Goal: Communication & Community: Answer question/provide support

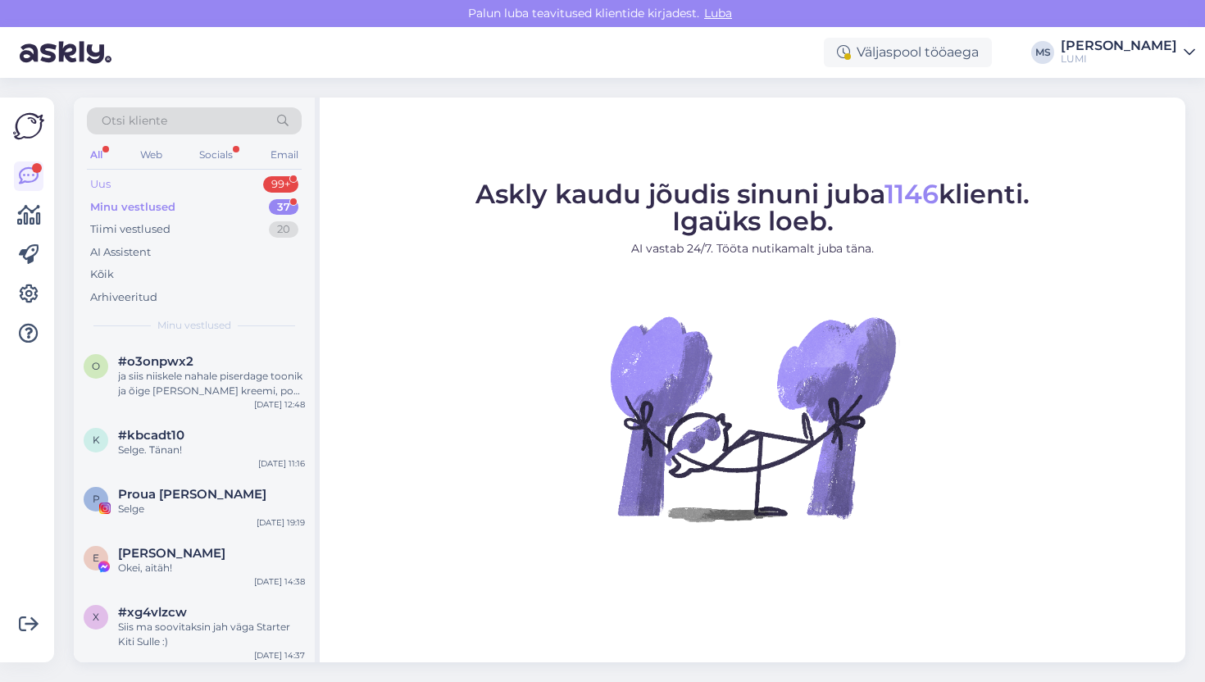
click at [189, 189] on div "Uus 99+" at bounding box center [194, 184] width 215 height 23
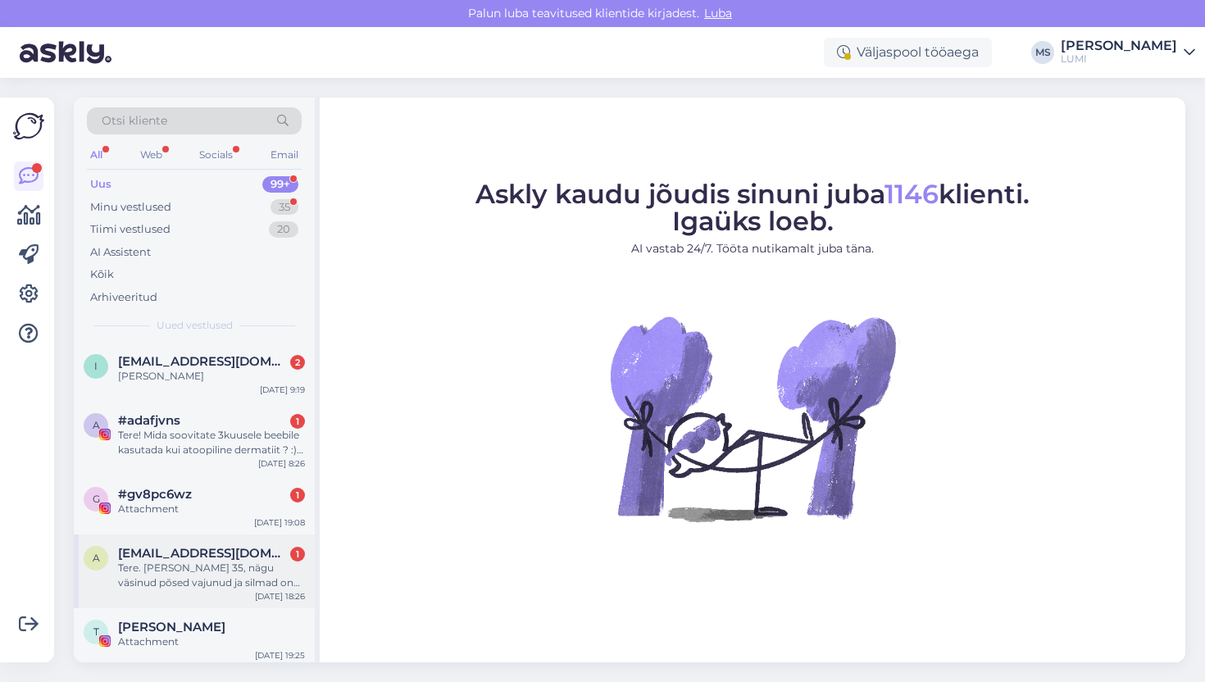
click at [216, 586] on div "Tere. [PERSON_NAME] 35, nägu väsinud põsed vajunud ja silmad on kortsus… näen n…" at bounding box center [211, 576] width 187 height 30
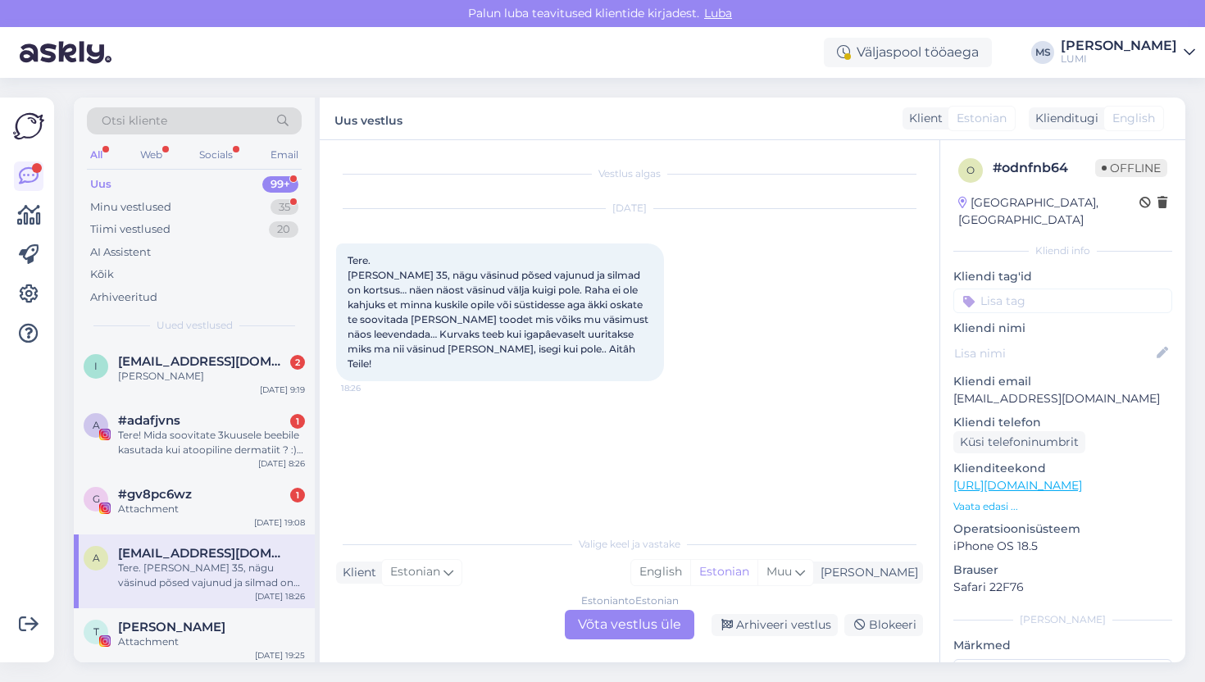
click at [626, 627] on div "Estonian to Estonian Võta vestlus üle" at bounding box center [630, 625] width 130 height 30
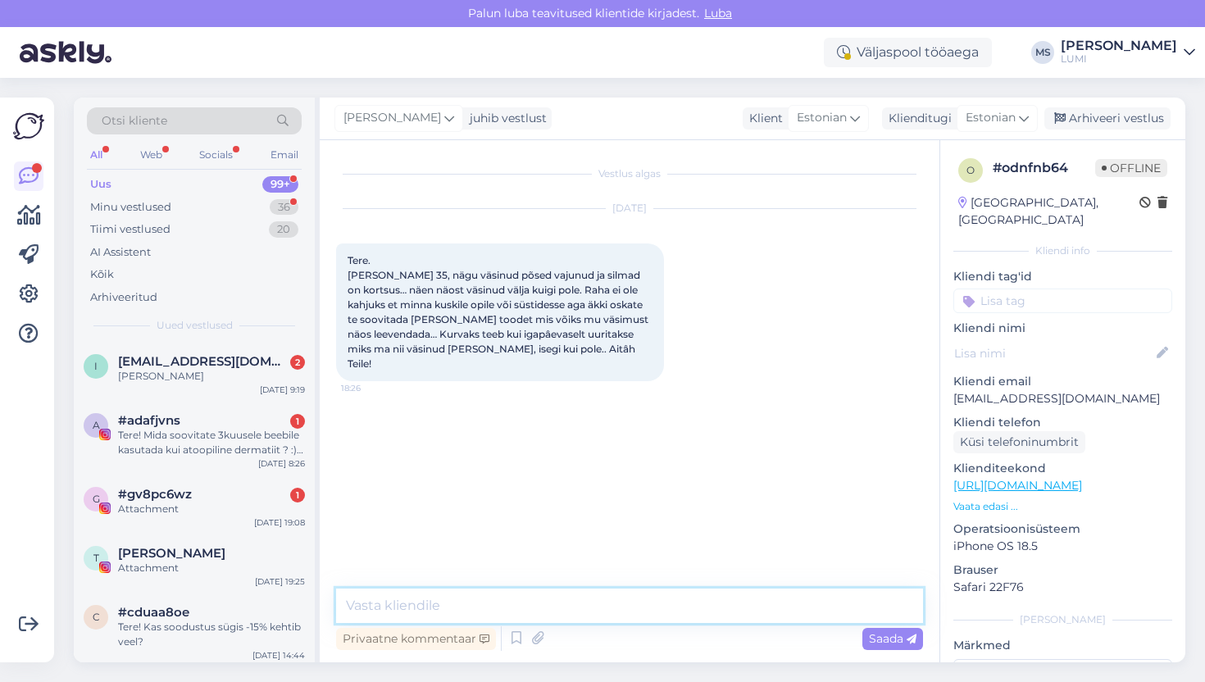
click at [551, 601] on textarea at bounding box center [629, 606] width 587 height 34
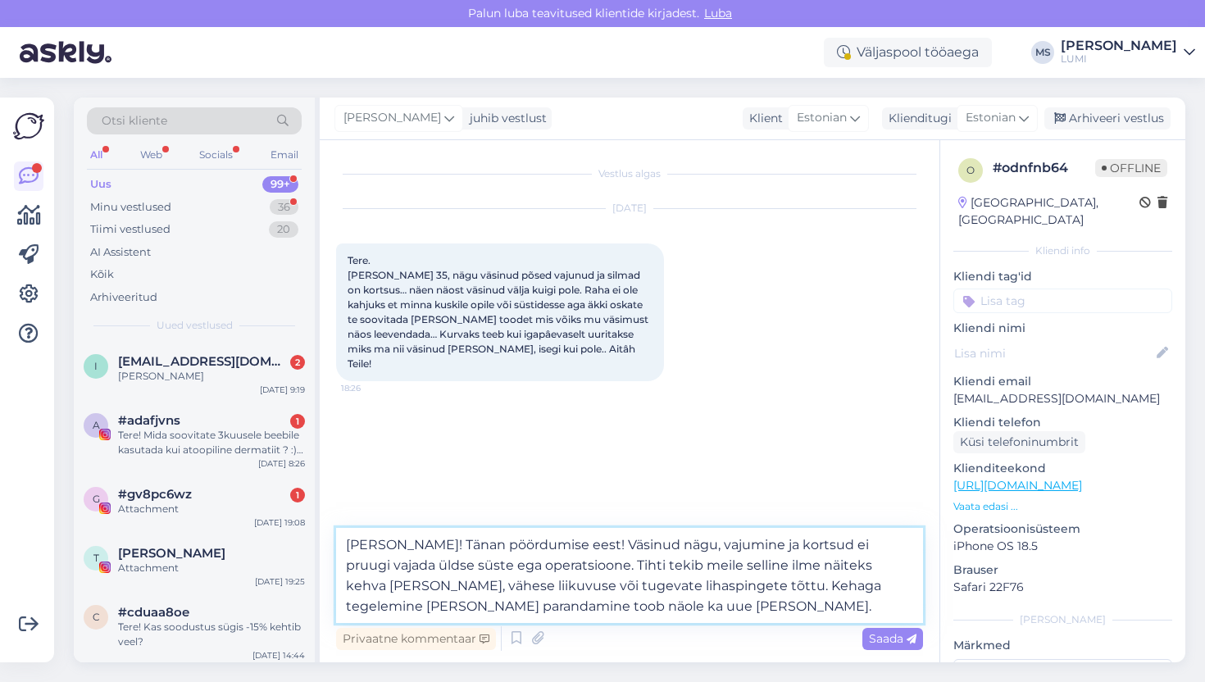
click at [794, 593] on textarea "[PERSON_NAME]! Tänan pöördumise eest! Väsinud nägu, vajumine ja kortsud ei pruu…" at bounding box center [629, 575] width 587 height 95
click at [607, 602] on textarea "[PERSON_NAME]! Tänan pöördumise eest! Väsinud nägu, vajumine ja kortsud ei pruu…" at bounding box center [629, 575] width 587 height 95
click at [642, 611] on textarea "[PERSON_NAME]! Tänan pöördumise eest! Väsinud nägu, vajumine ja kortsud ei pruu…" at bounding box center [629, 575] width 587 height 95
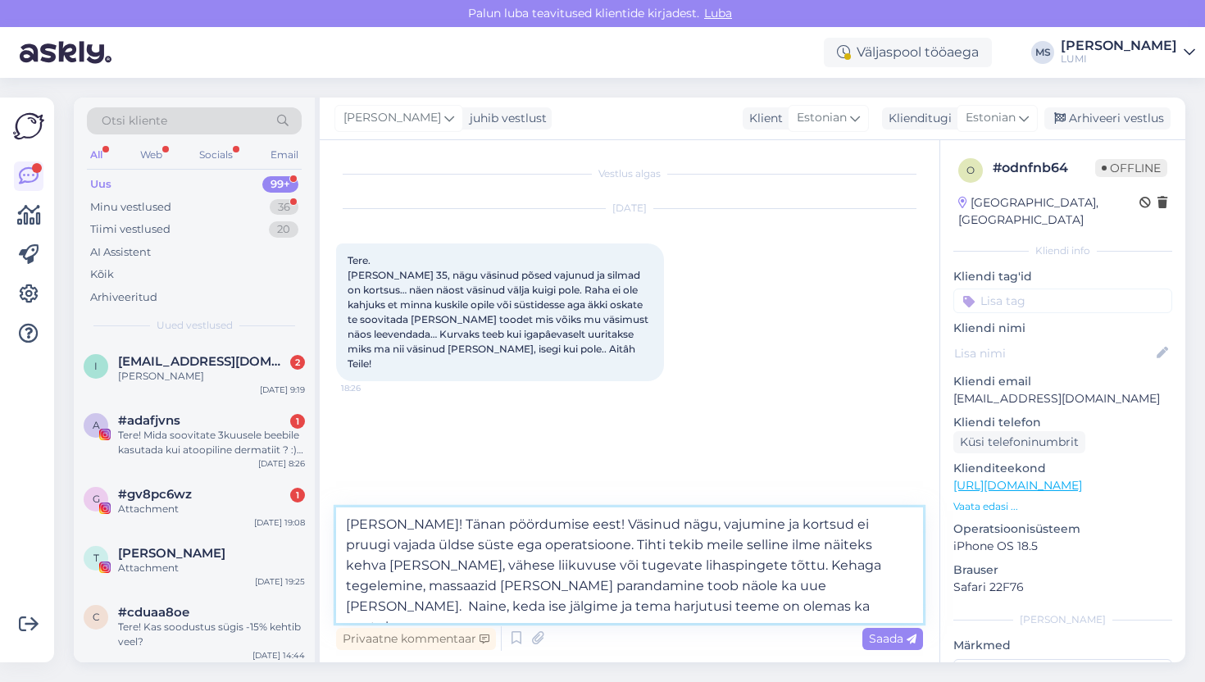
paste textarea "[URL][DOMAIN_NAME]"
type textarea "[PERSON_NAME]! Tänan pöördumise eest! Väsinud nägu, vajumine ja kortsud ei pruu…"
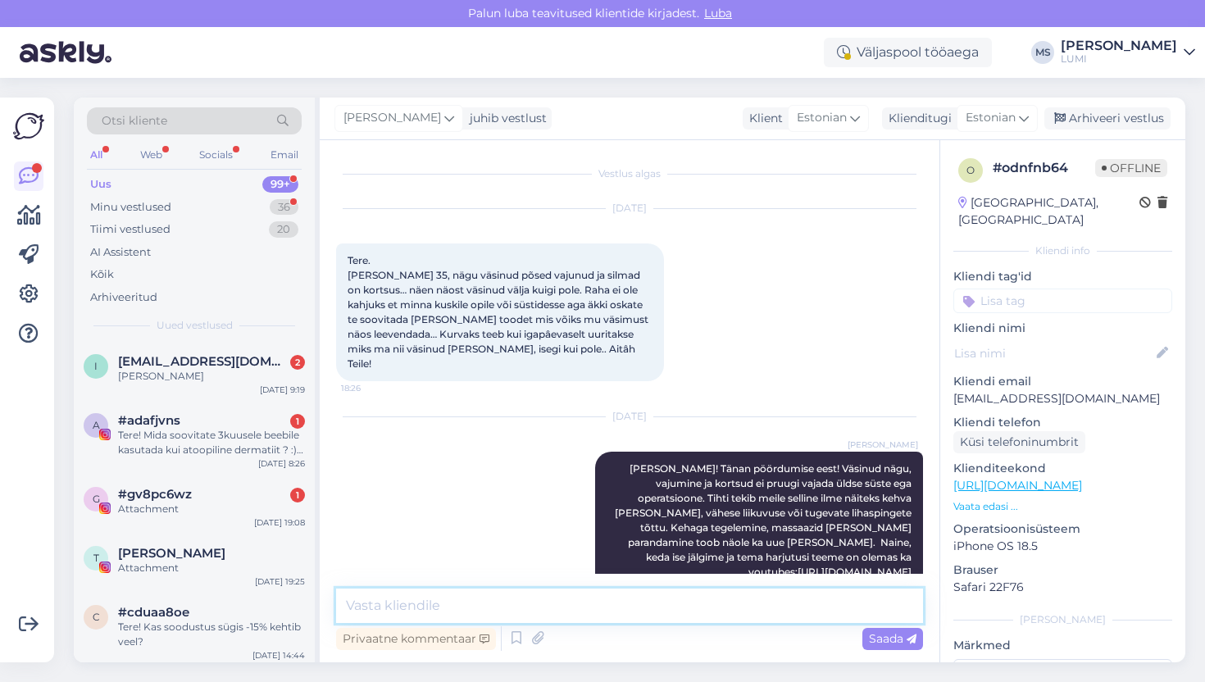
scroll to position [19, 0]
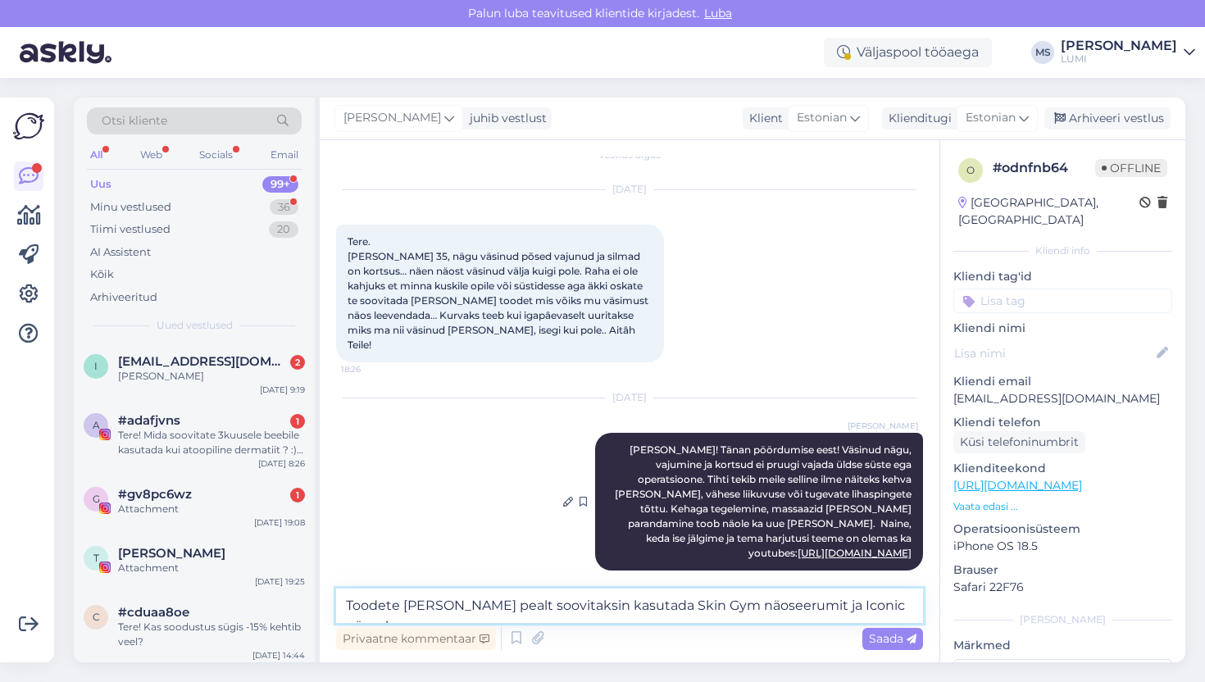
type textarea "Toodete [PERSON_NAME] pealt soovitaksin kasutada Skin Gym näoseerumit ja Iconic…"
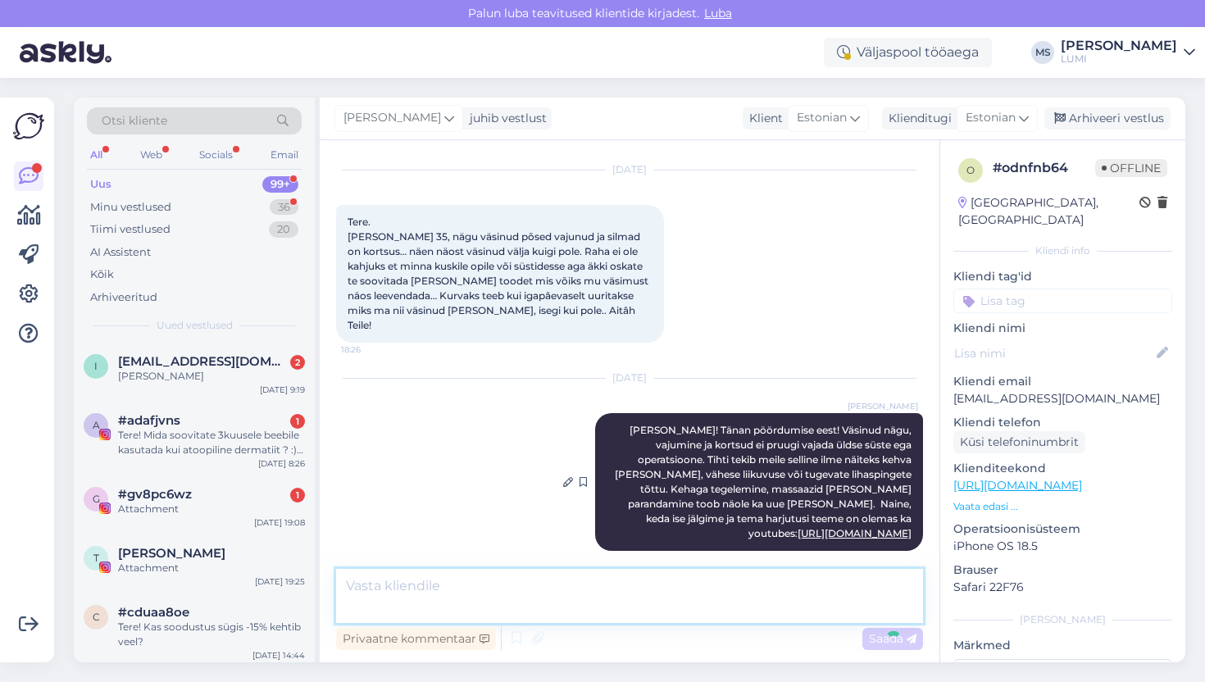
scroll to position [104, 0]
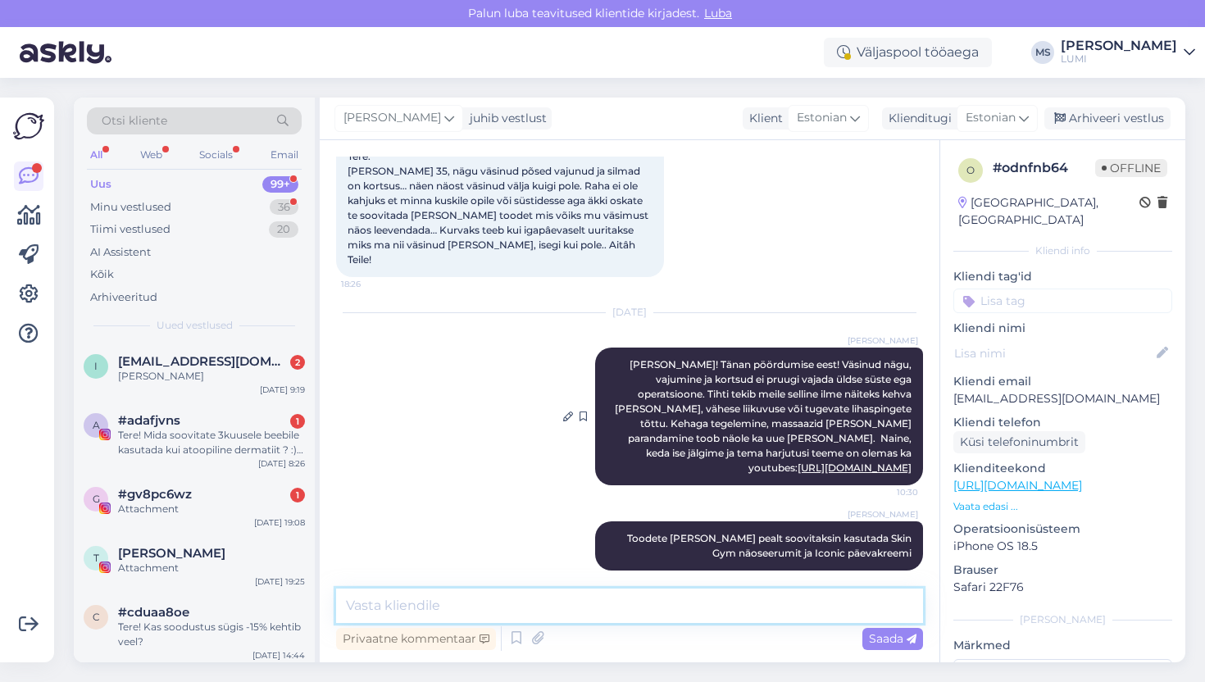
type textarea "S"
type textarea "Skin gym sobib ka silmaümbrusele"
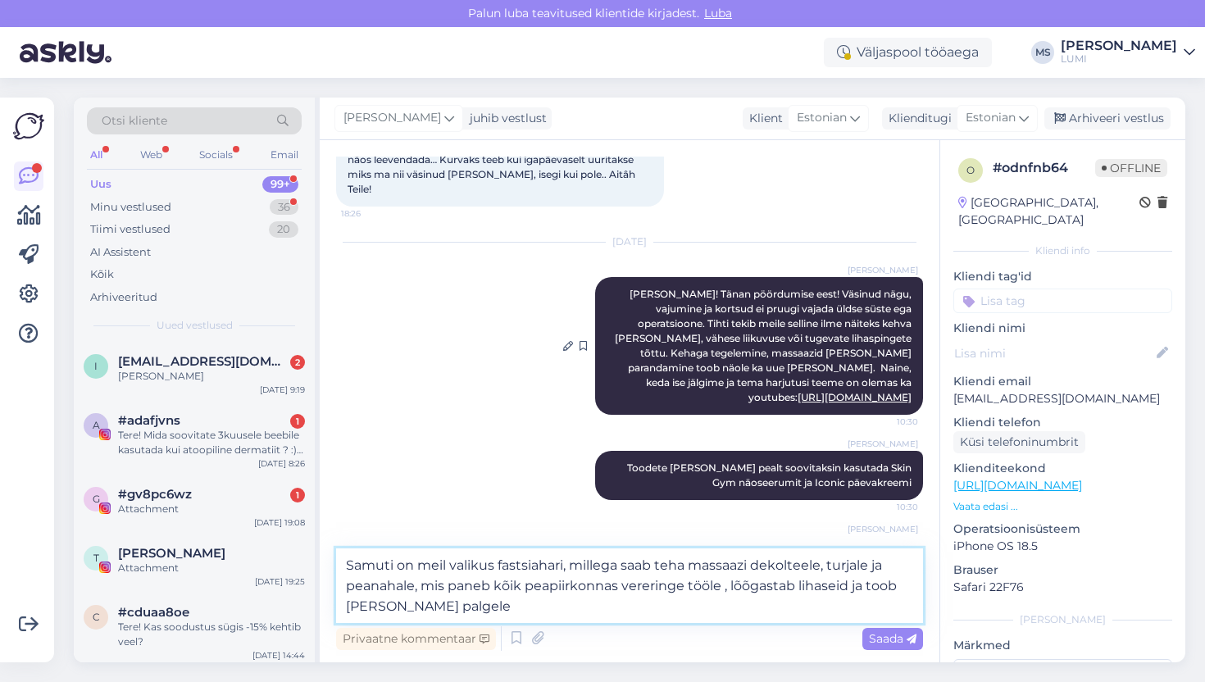
type textarea "Samuti on meil valikus fastsiahari, millega saab teha massaazi dekolteele, turj…"
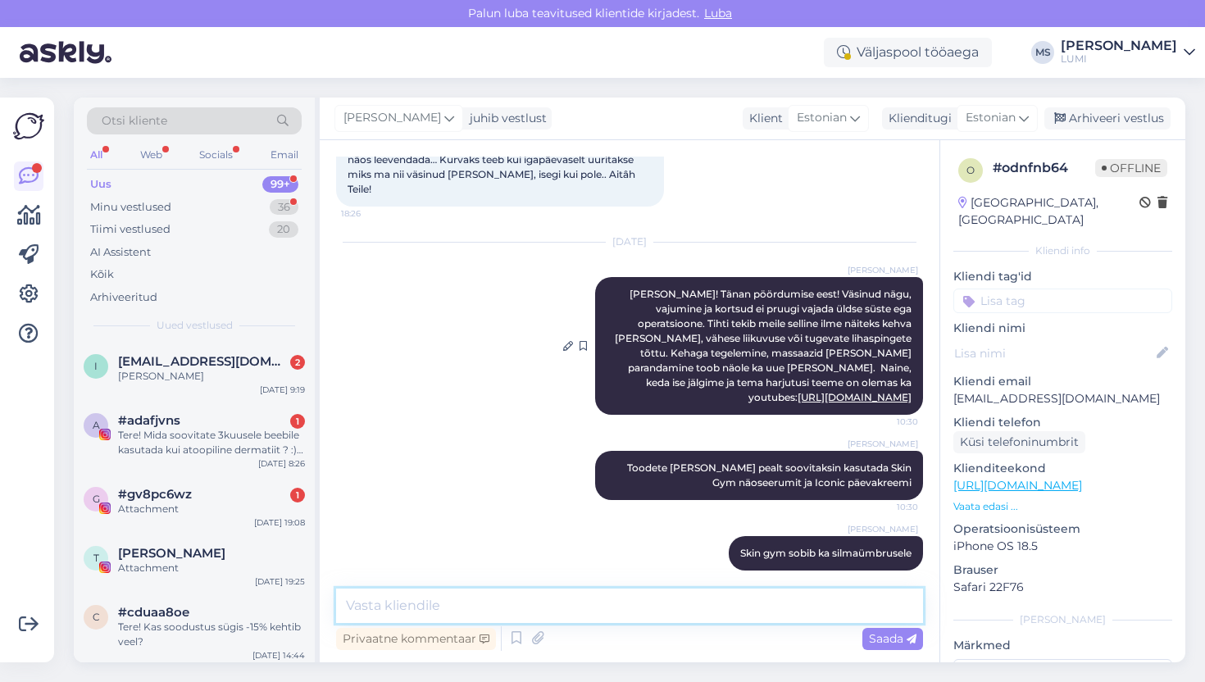
scroll to position [289, 0]
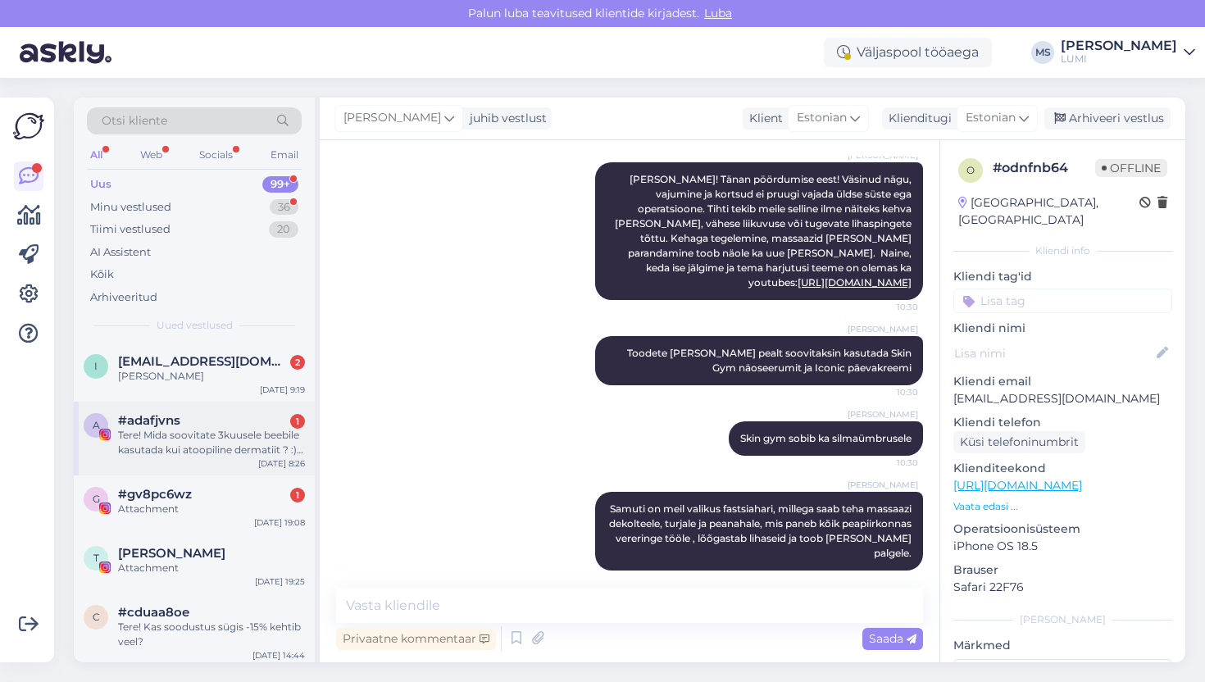
click at [216, 439] on div "Tere! Mida soovitate 3kuusele beebile kasutada kui atoopiline dermatiit ? :) ka…" at bounding box center [211, 443] width 187 height 30
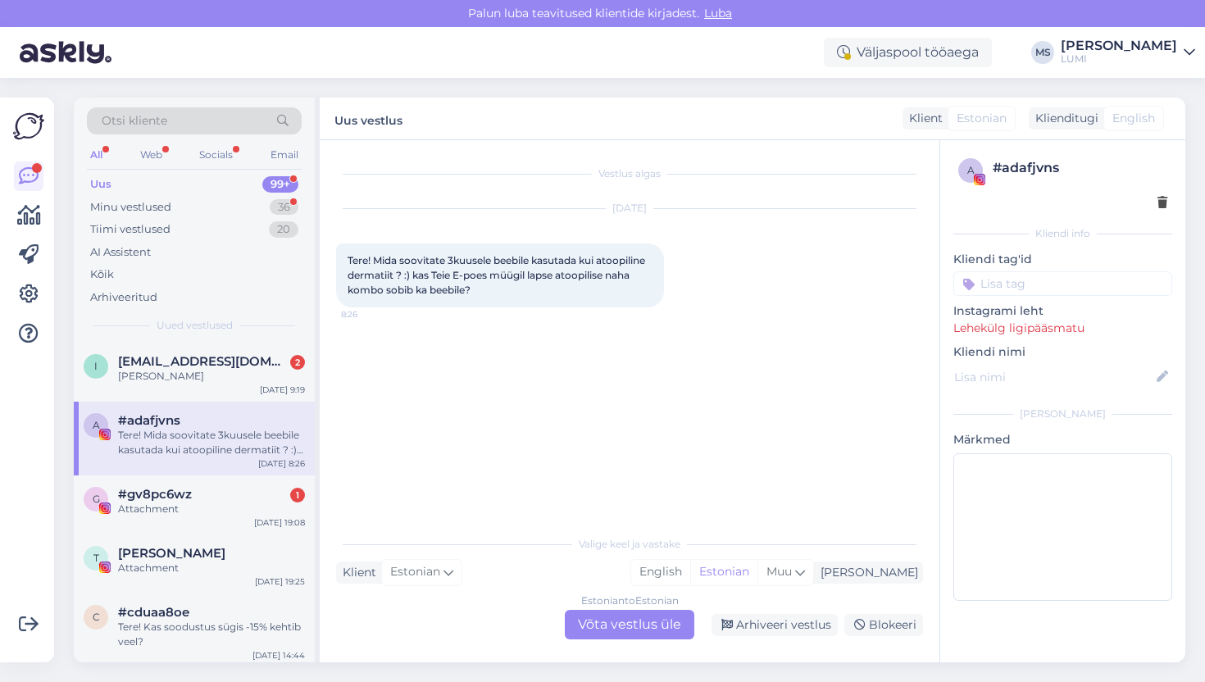
click at [611, 635] on div "Estonian to Estonian Võta vestlus üle" at bounding box center [630, 625] width 130 height 30
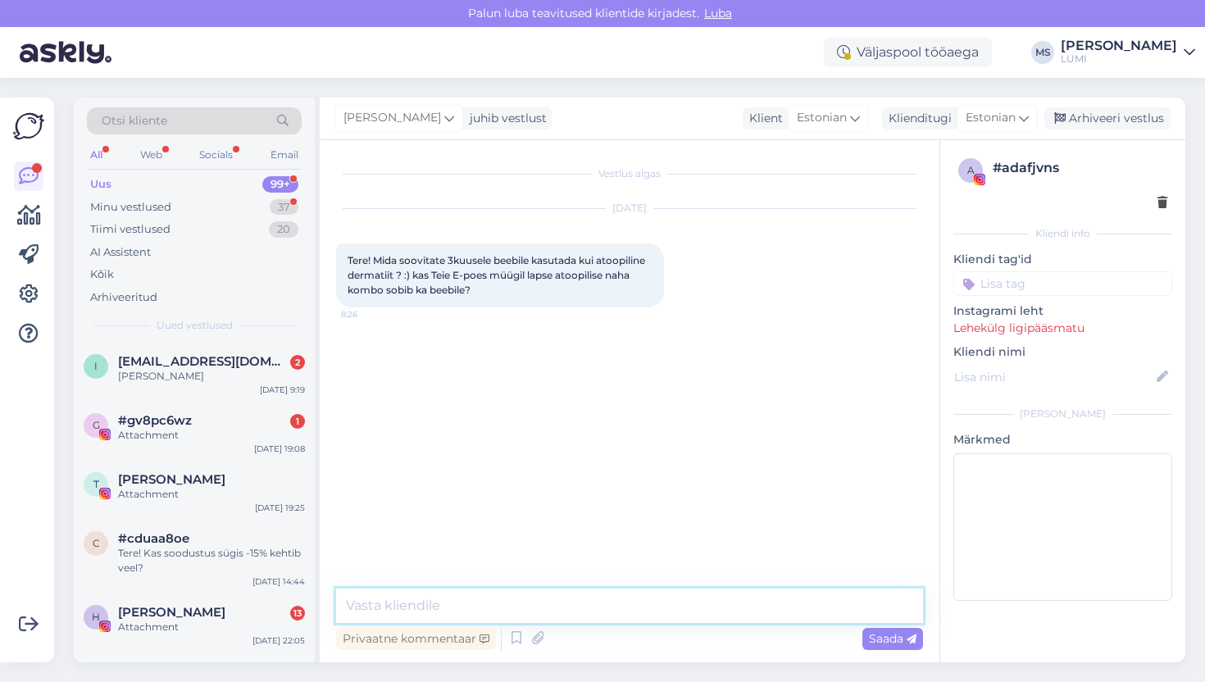
click at [623, 619] on textarea at bounding box center [629, 606] width 587 height 34
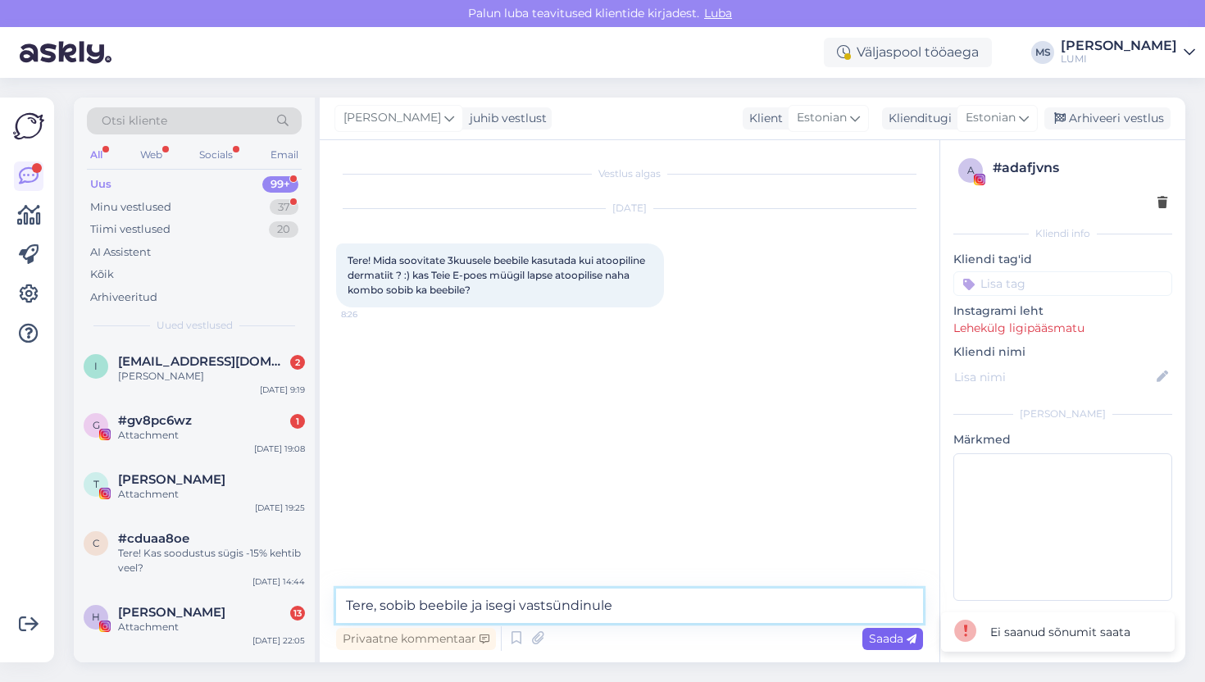
type textarea "Tere, sobib beebile ja isegi vastsündinule"
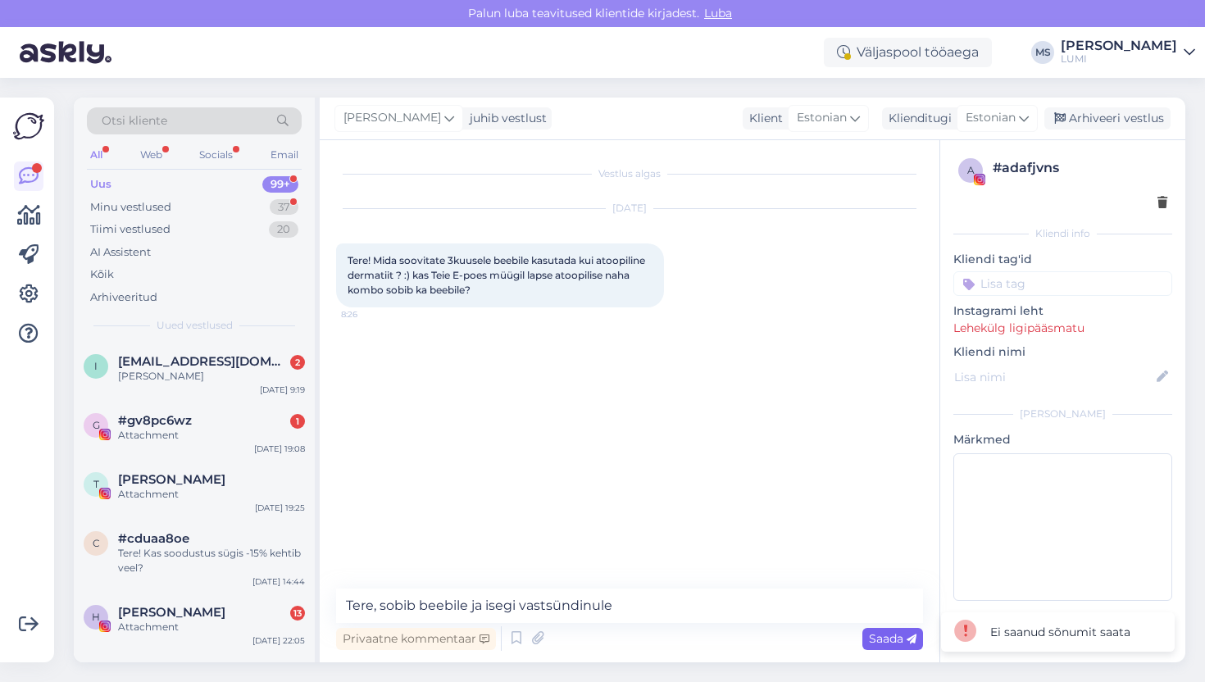
click at [884, 646] on div "Saada" at bounding box center [892, 639] width 61 height 22
click at [137, 371] on div "[PERSON_NAME]" at bounding box center [211, 376] width 187 height 15
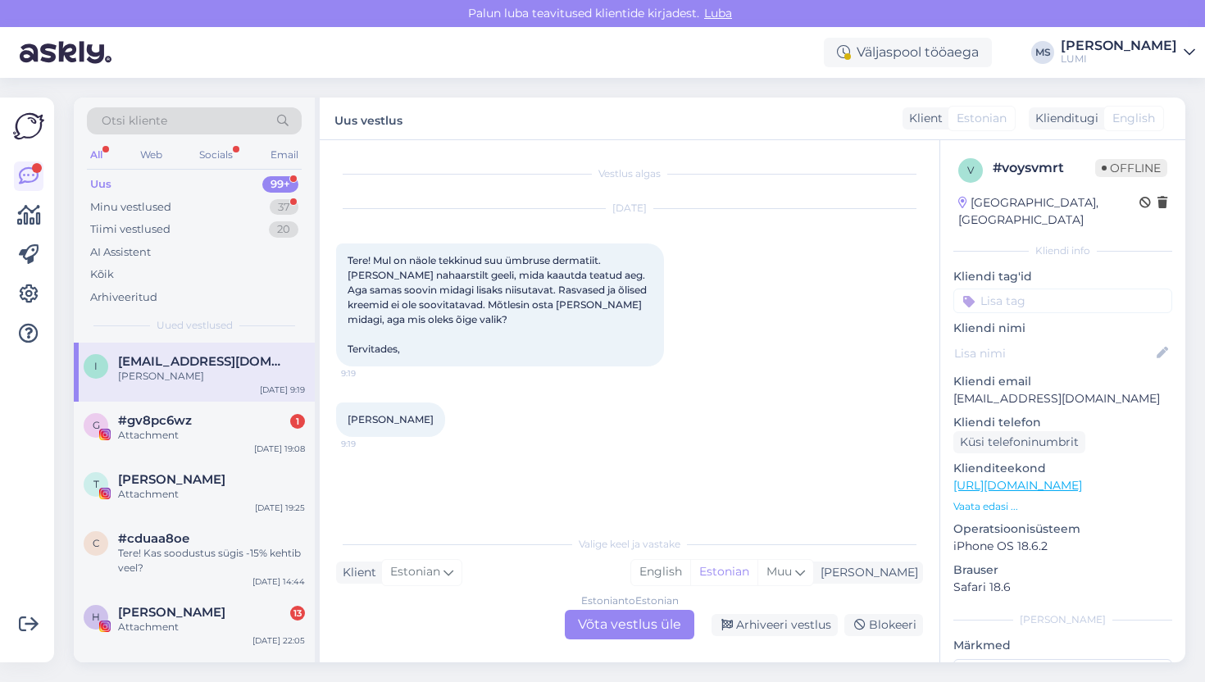
click at [625, 630] on div "Estonian to Estonian Võta vestlus üle" at bounding box center [630, 625] width 130 height 30
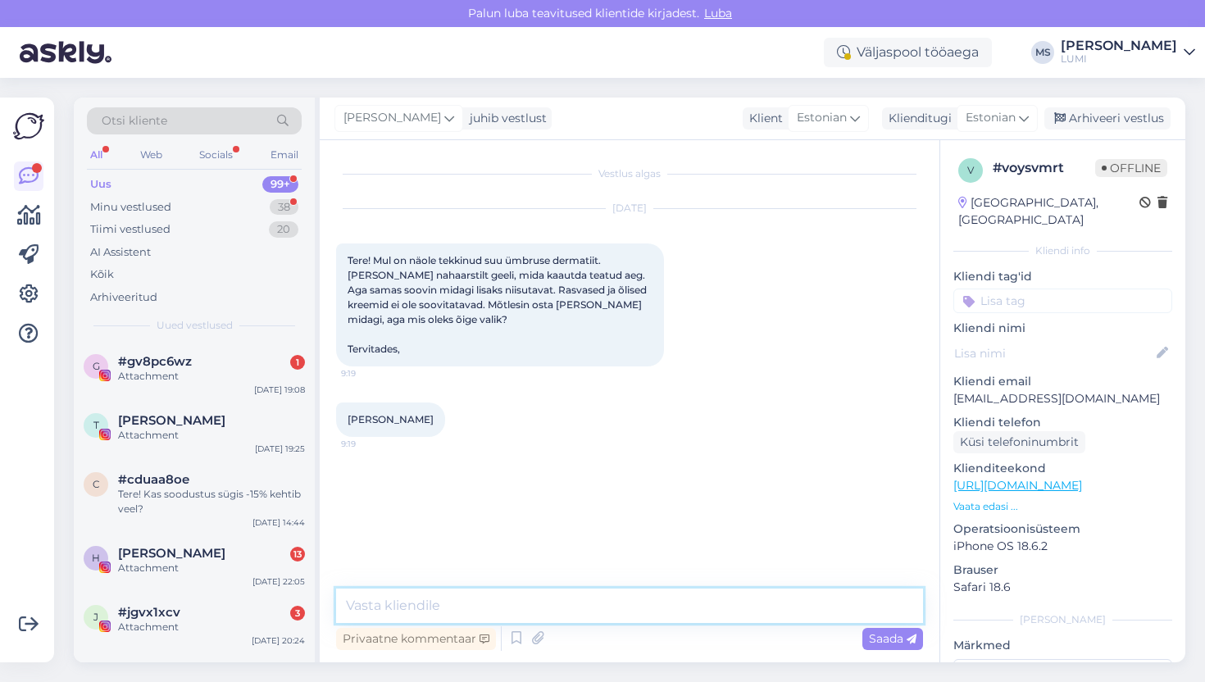
click at [585, 613] on textarea at bounding box center [629, 606] width 587 height 34
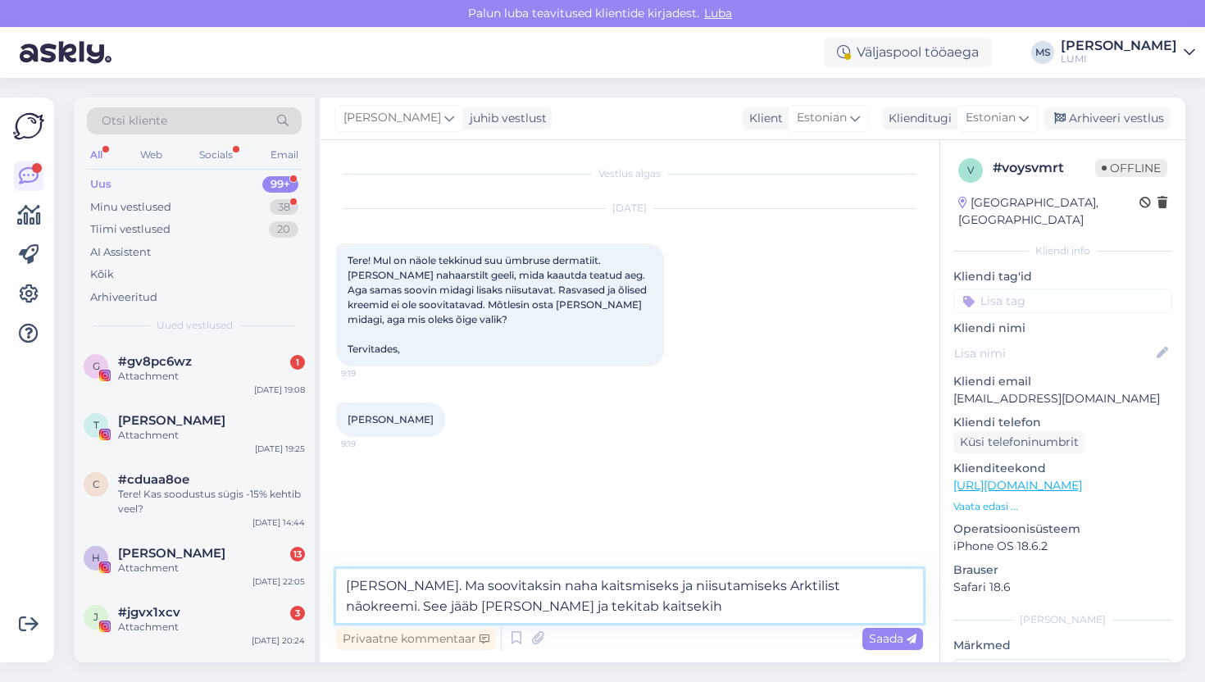
type textarea "[PERSON_NAME]. Ma soovitaksin naha kaitsmiseks ja niisutamiseks Arktilist näokr…"
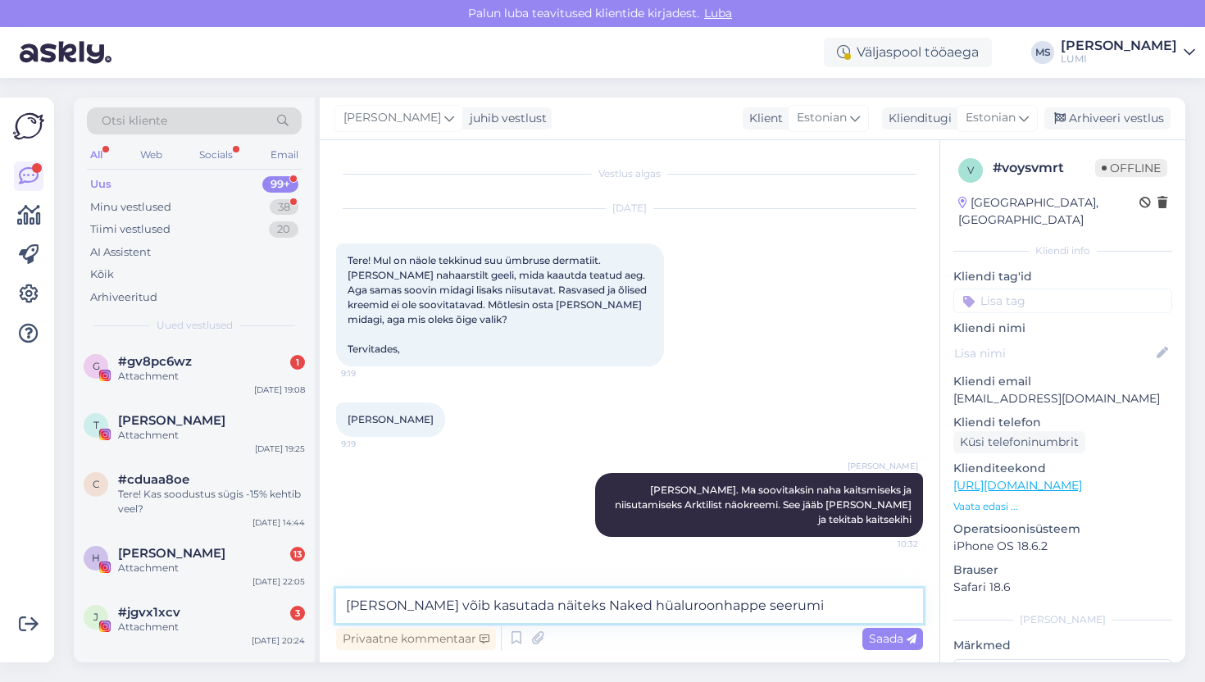
type textarea "[PERSON_NAME] võib kasutada näiteks Naked hüaluroonhappe seerumit"
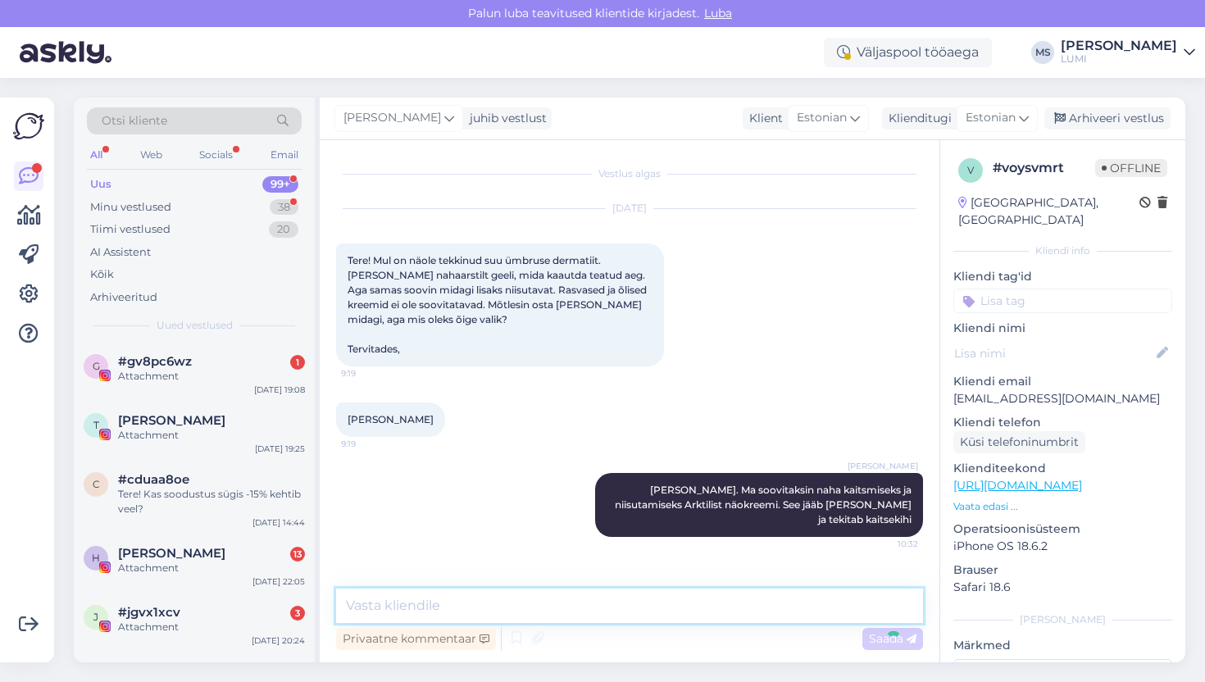
scroll to position [66, 0]
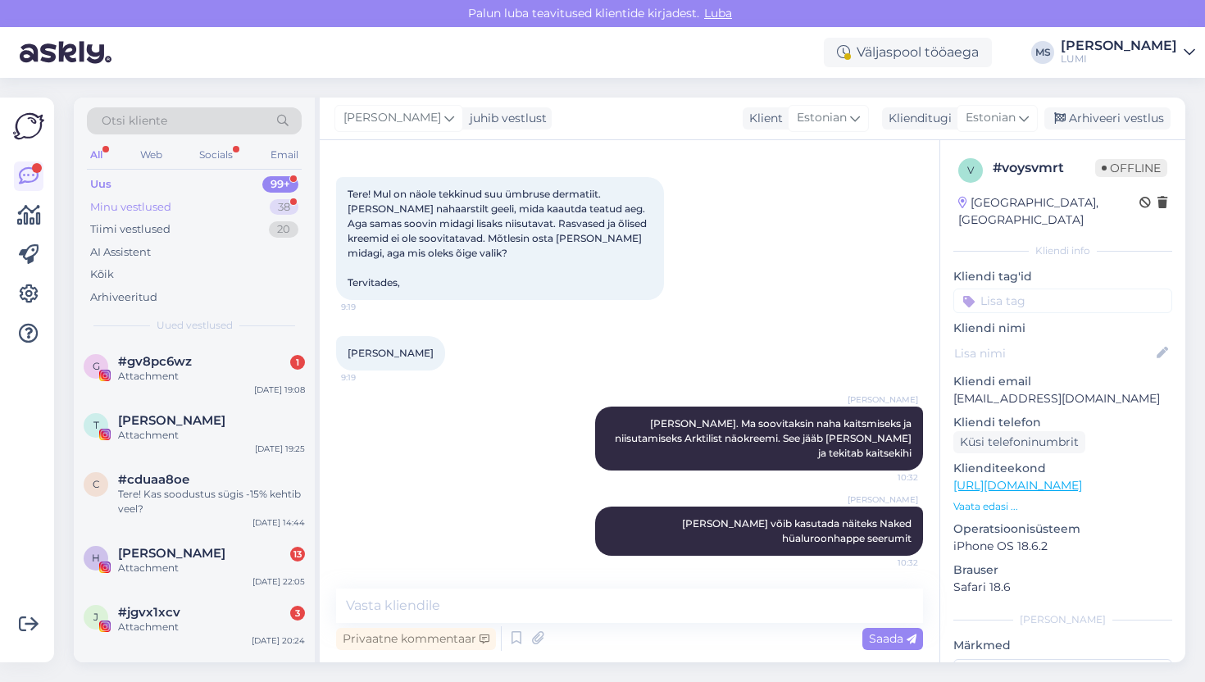
click at [200, 200] on div "Minu vestlused 38" at bounding box center [194, 207] width 215 height 23
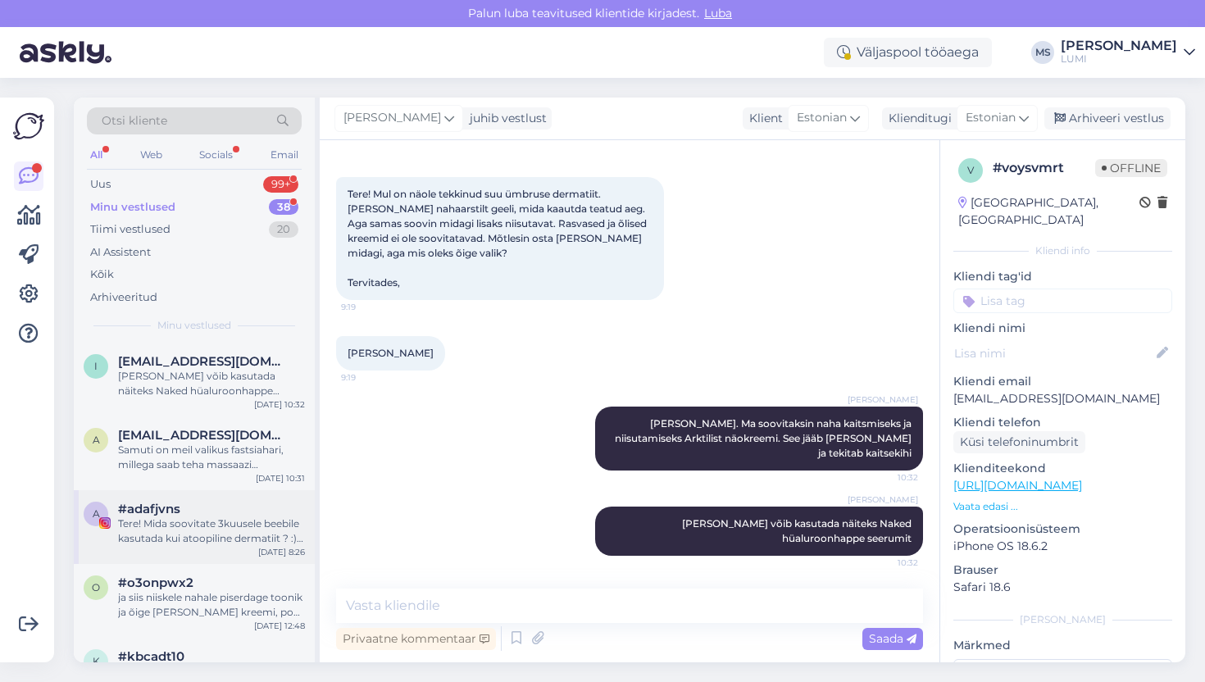
click at [244, 518] on div "Tere! Mida soovitate 3kuusele beebile kasutada kui atoopiline dermatiit ? :) ka…" at bounding box center [211, 531] width 187 height 30
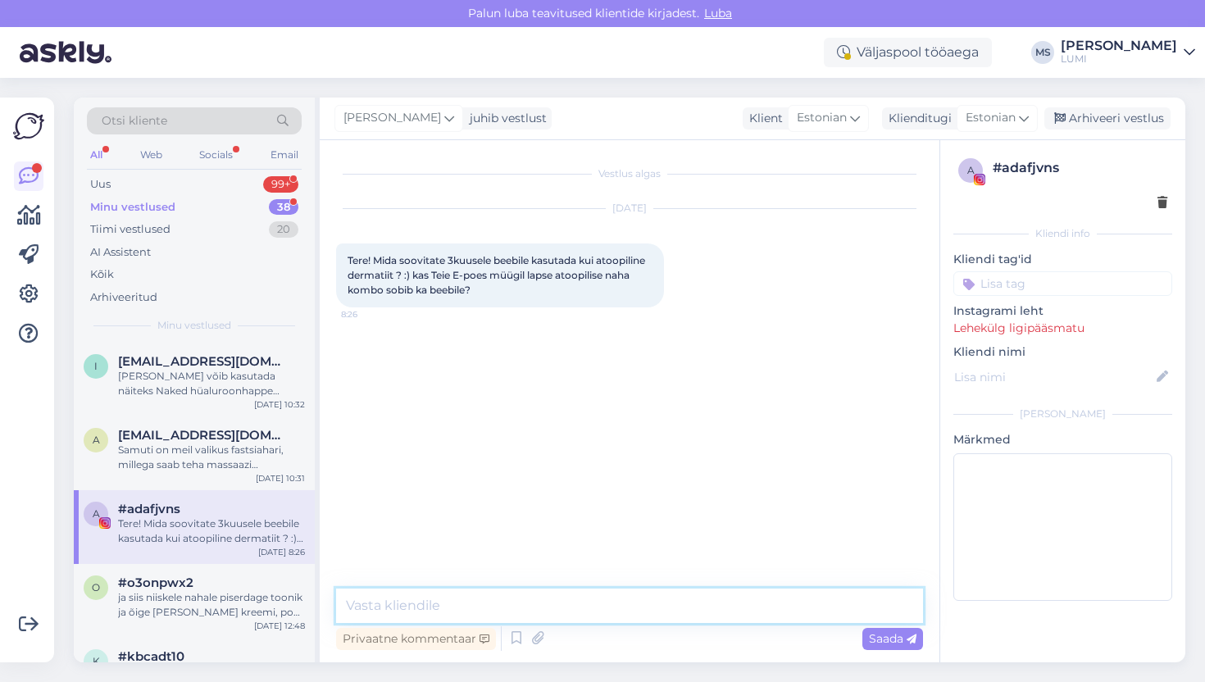
click at [410, 612] on textarea at bounding box center [629, 606] width 587 height 34
type textarea "tere"
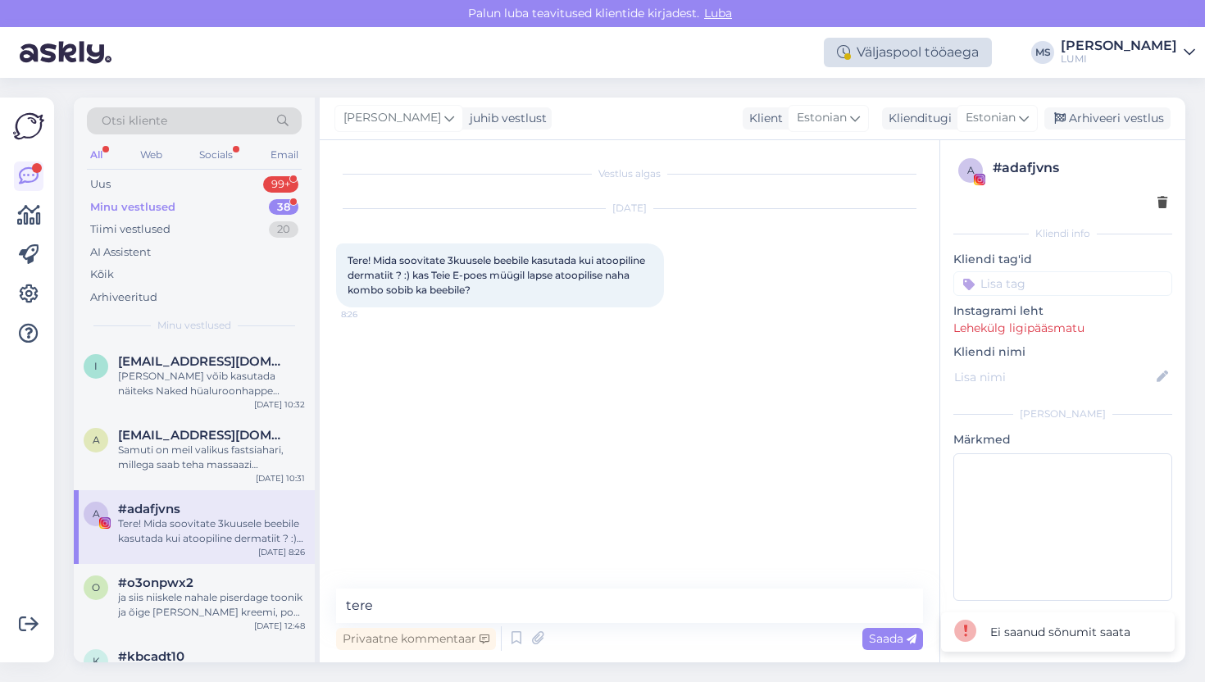
click at [985, 49] on div "Väljaspool tööaega" at bounding box center [908, 53] width 168 height 30
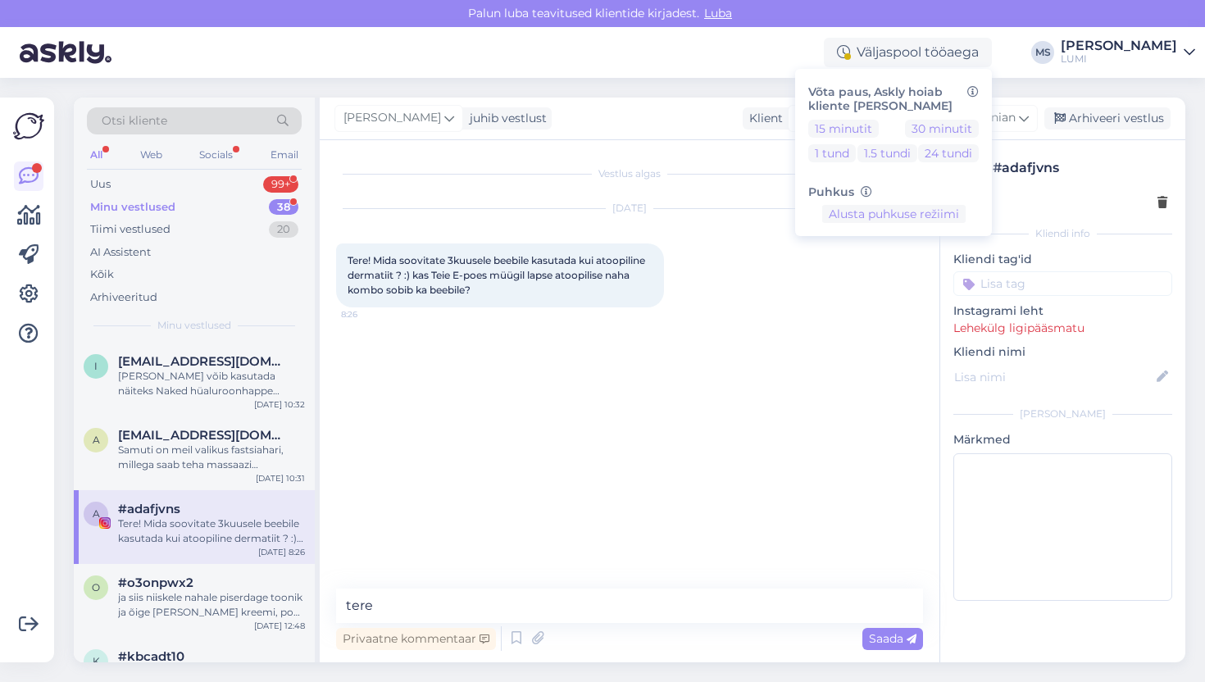
click at [876, 424] on div "Vestlus algas [DATE] Tere! Mida soovitate 3kuusele beebile kasutada kui atoopil…" at bounding box center [637, 365] width 602 height 417
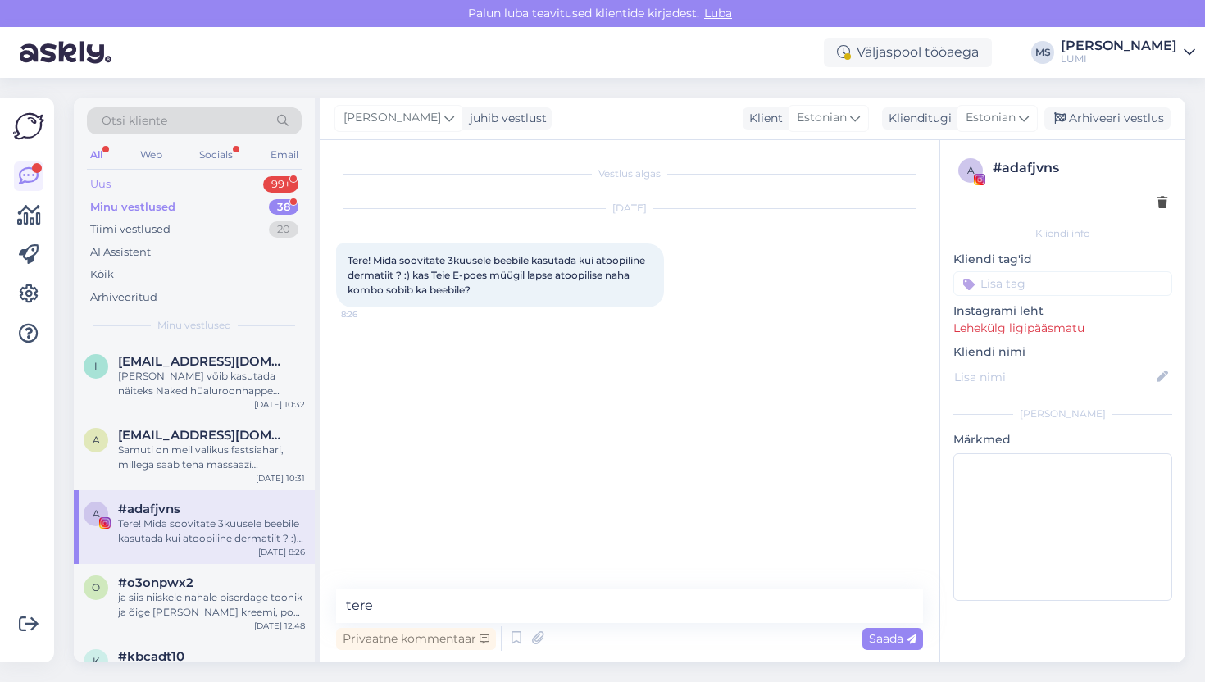
click at [184, 179] on div "Uus 99+" at bounding box center [194, 184] width 215 height 23
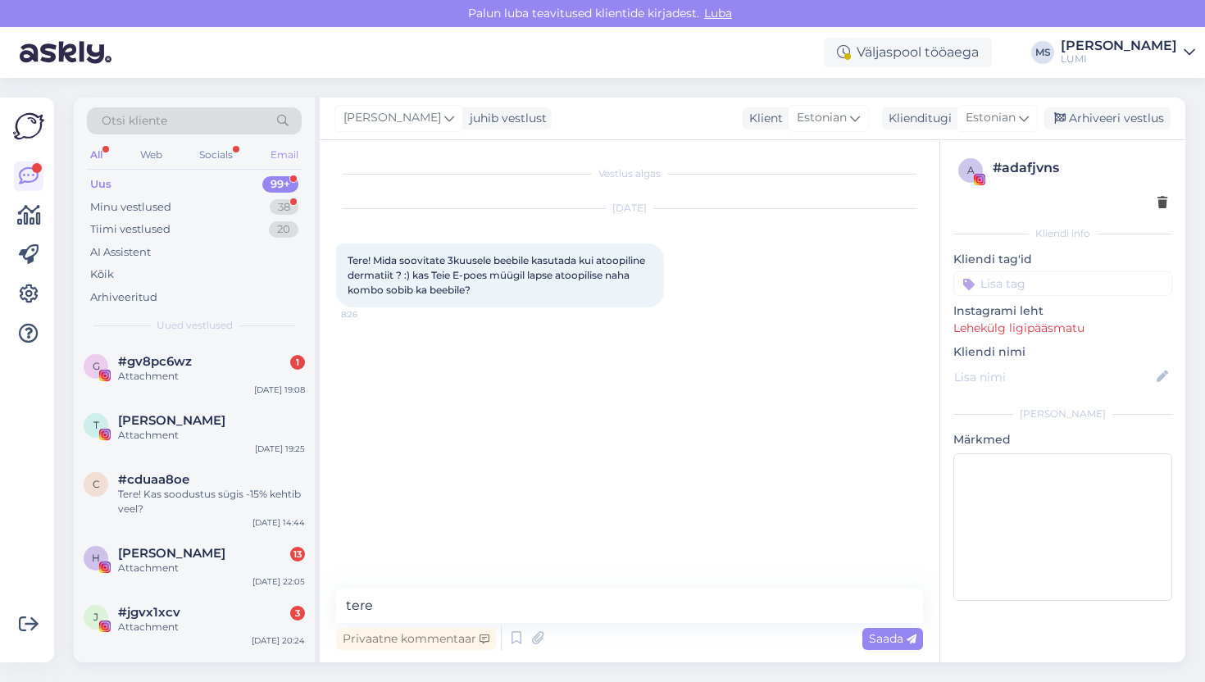
click at [280, 157] on div "Email" at bounding box center [284, 154] width 34 height 21
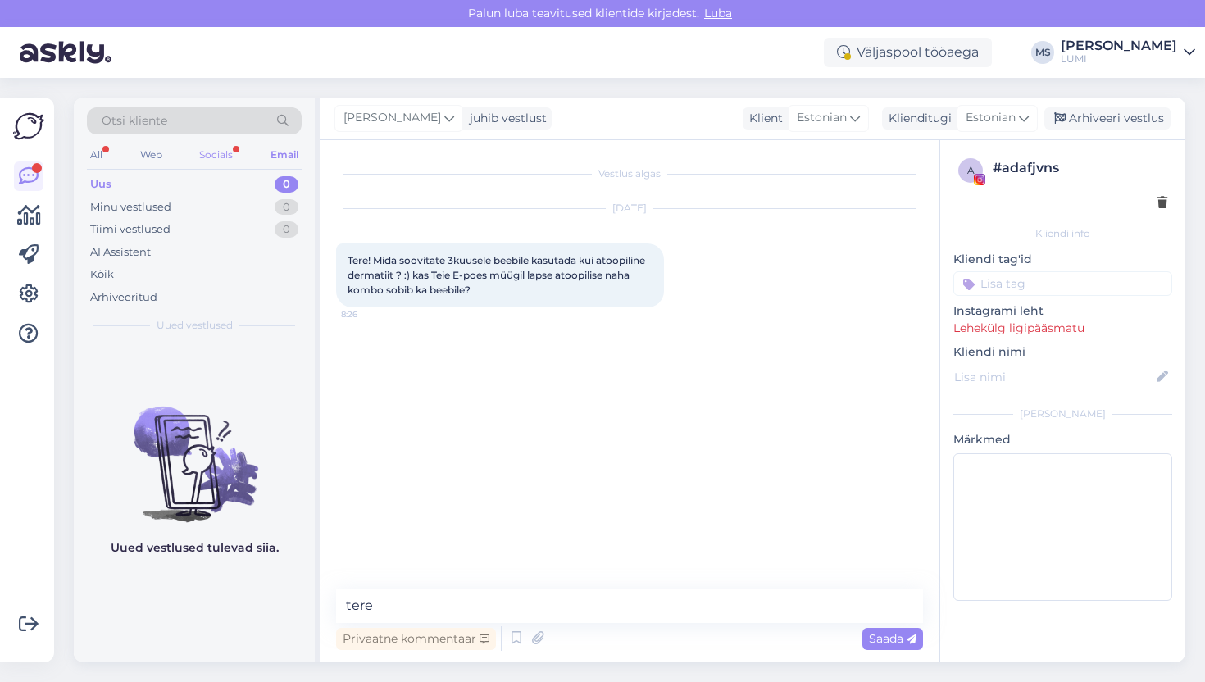
click at [223, 152] on div "Socials" at bounding box center [216, 154] width 40 height 21
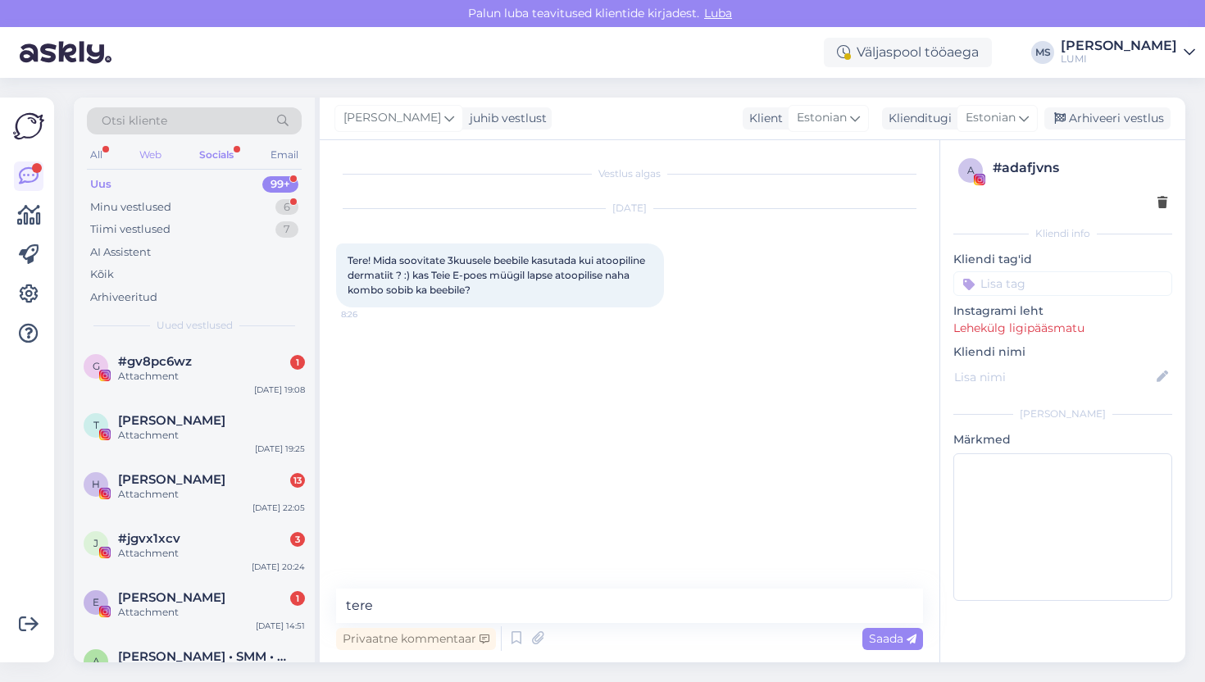
click at [149, 155] on div "Web" at bounding box center [150, 154] width 29 height 21
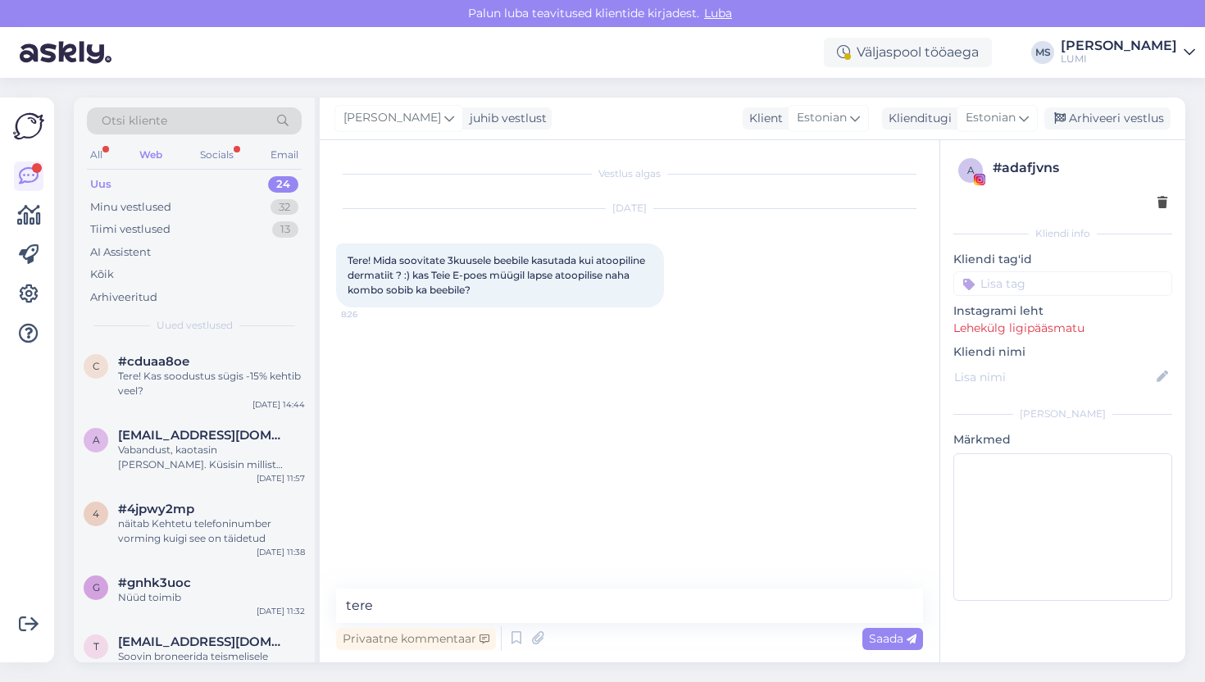
click at [125, 151] on div "All Web Socials Email" at bounding box center [194, 156] width 215 height 25
click at [428, 112] on div "[PERSON_NAME]" at bounding box center [398, 118] width 129 height 26
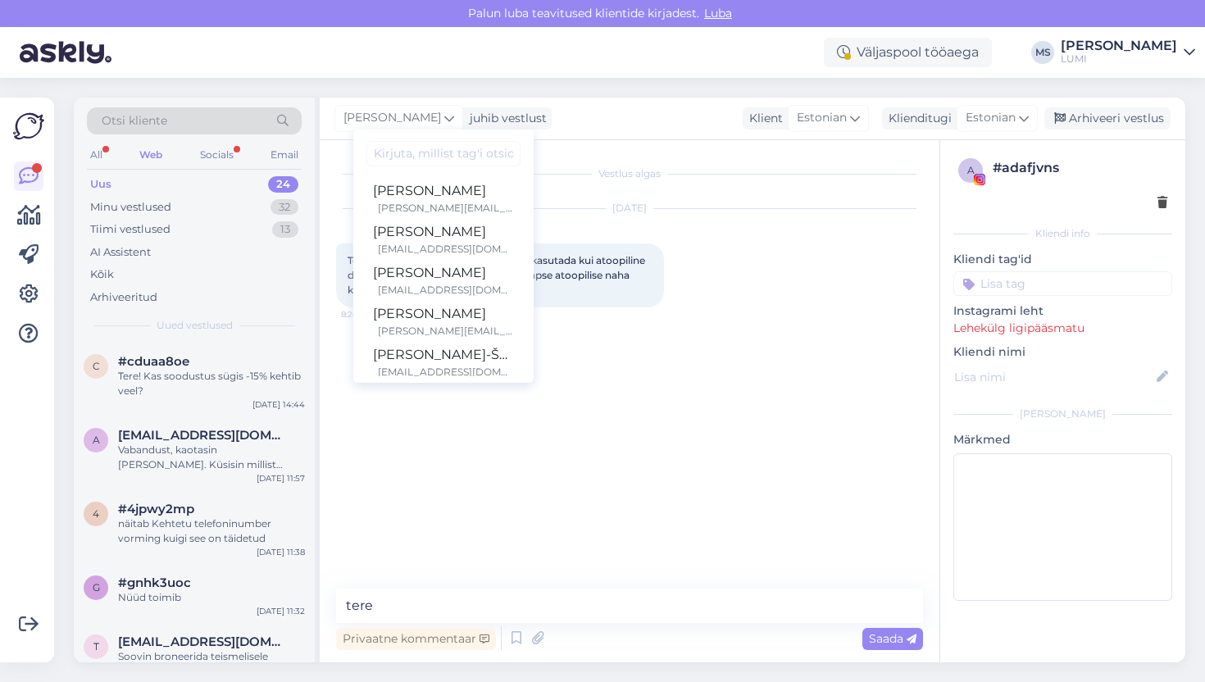
click at [515, 535] on div "Vestlus algas [DATE] Tere! Mida soovitate 3kuusele beebile kasutada kui atoopil…" at bounding box center [637, 365] width 602 height 417
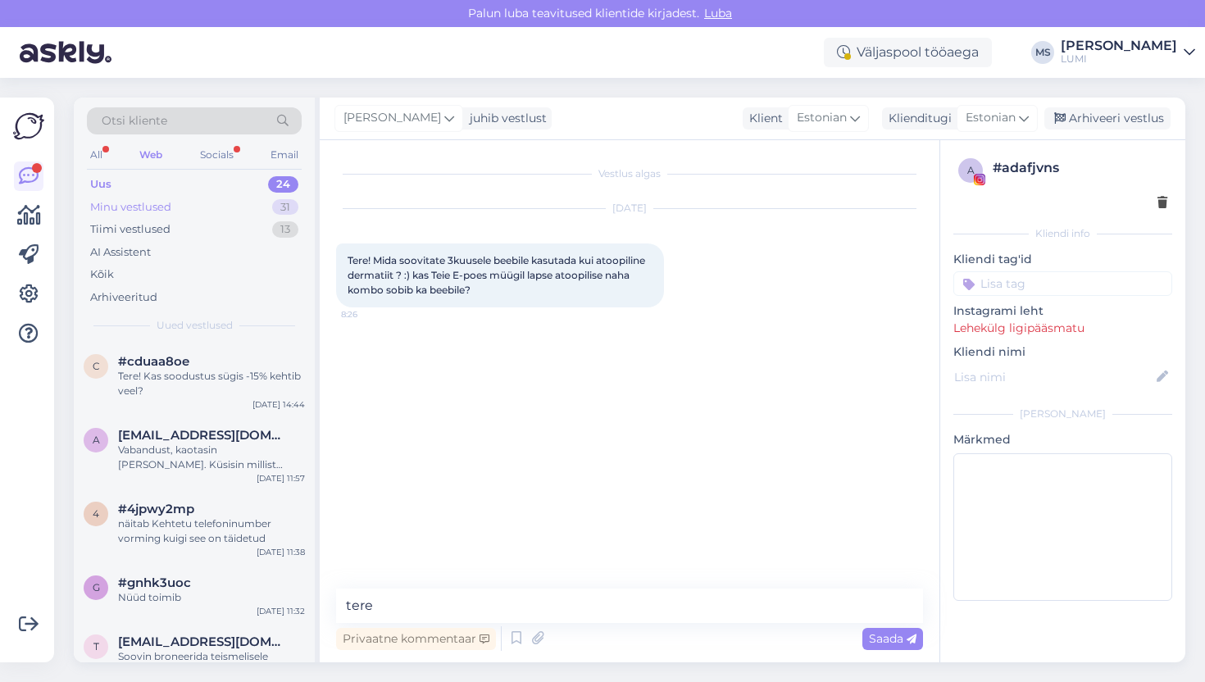
click at [199, 202] on div "Minu vestlused 31" at bounding box center [194, 207] width 215 height 23
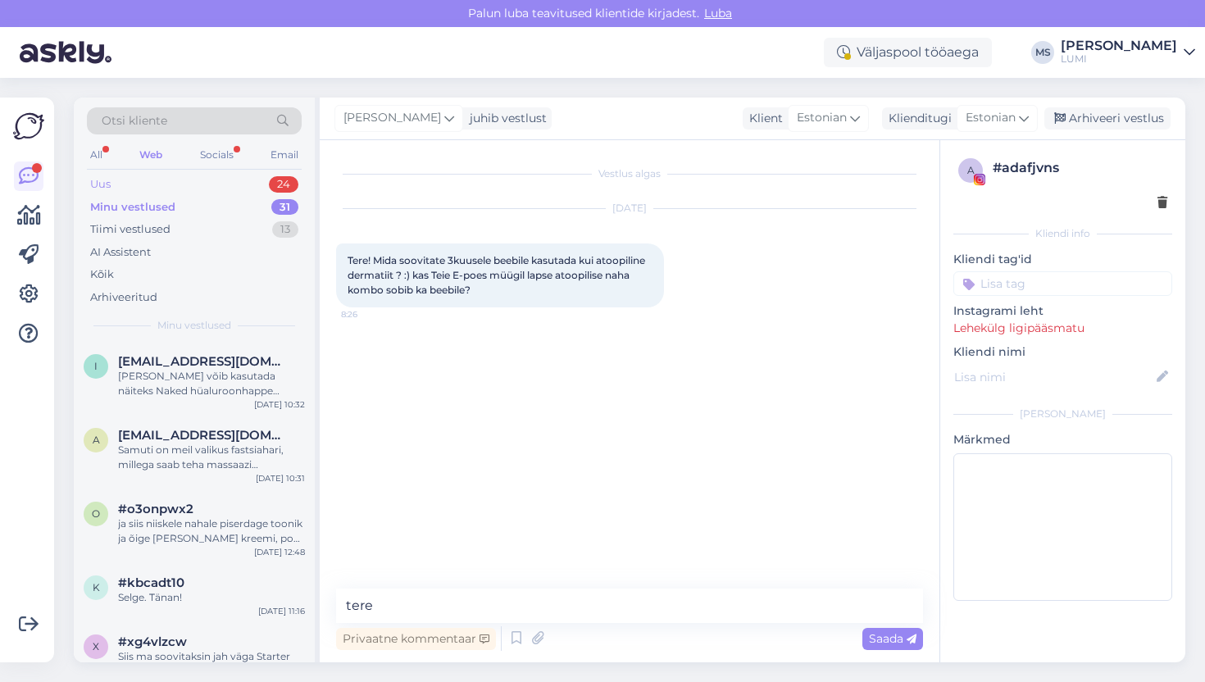
click at [147, 186] on div "Uus 24" at bounding box center [194, 184] width 215 height 23
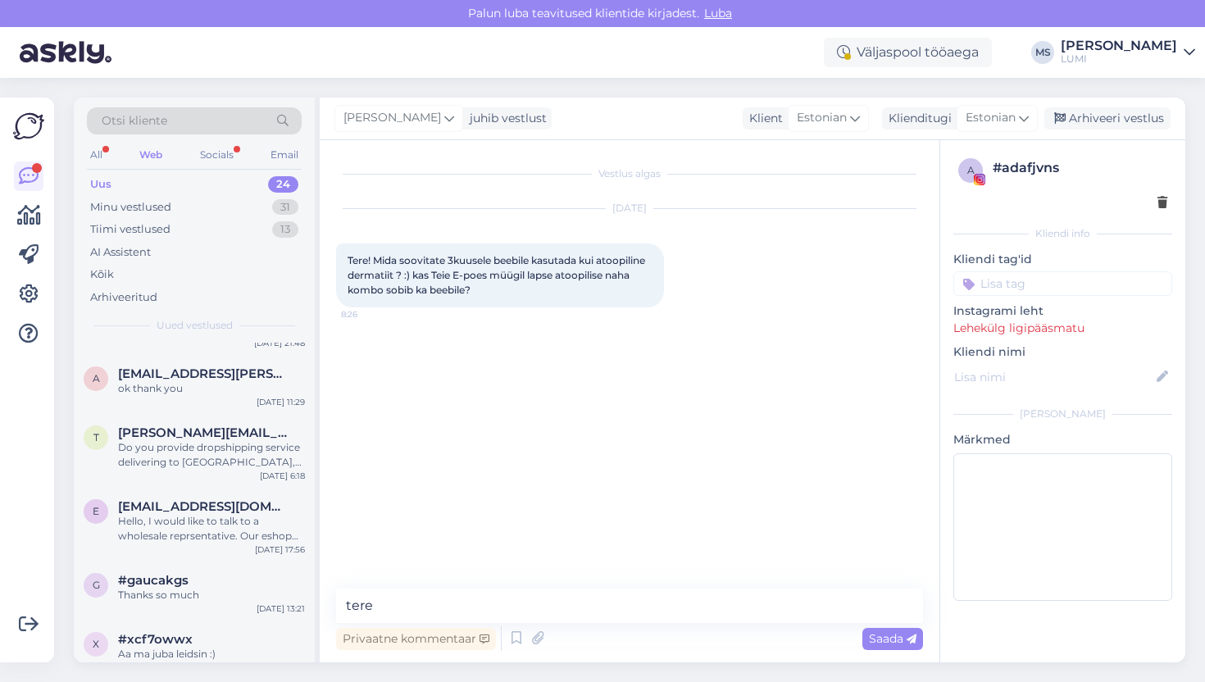
scroll to position [401, 0]
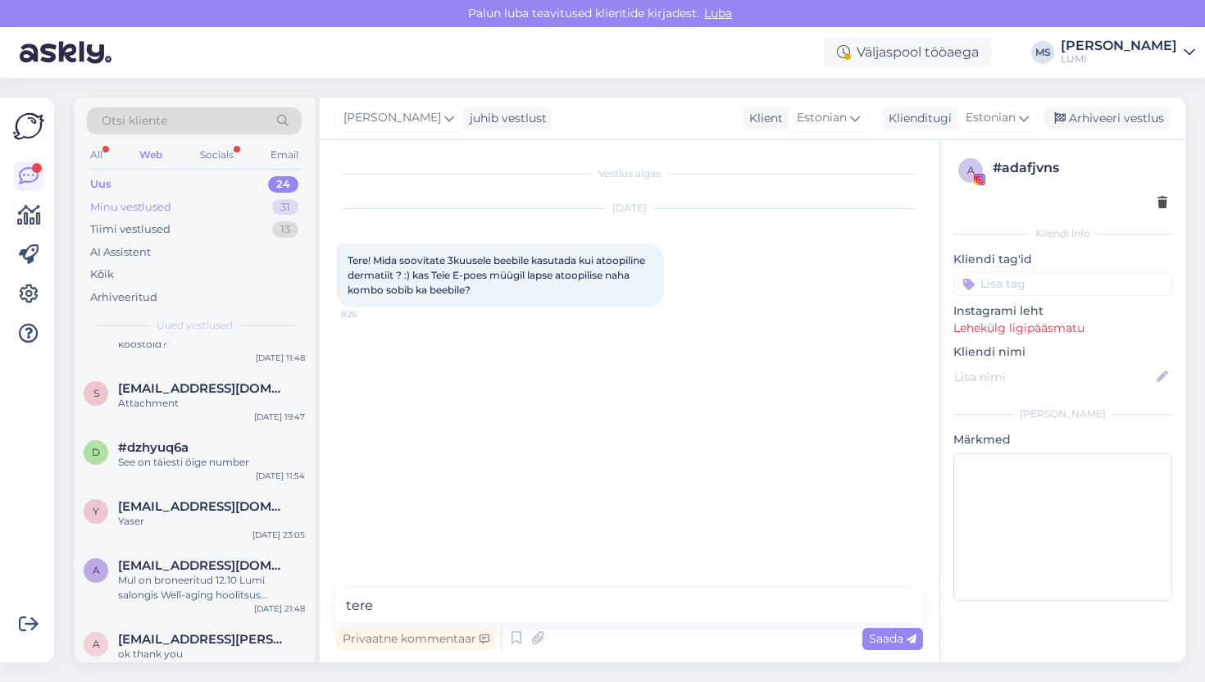
click at [120, 202] on div "Minu vestlused" at bounding box center [130, 207] width 81 height 16
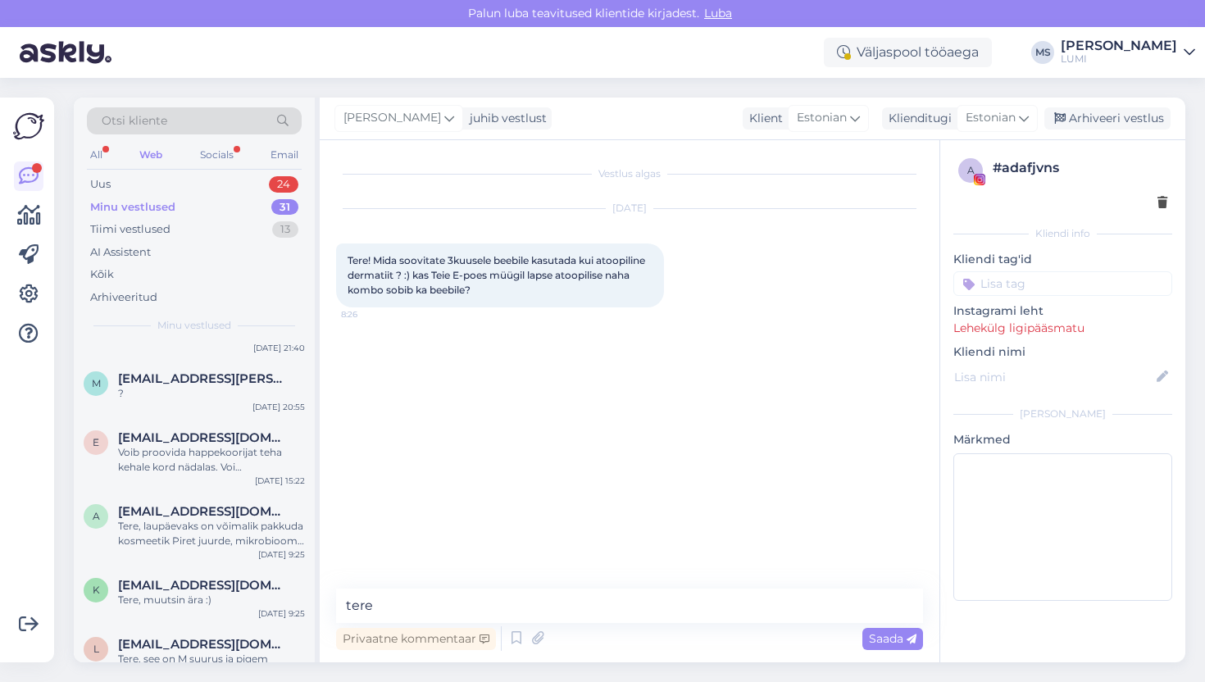
scroll to position [0, 0]
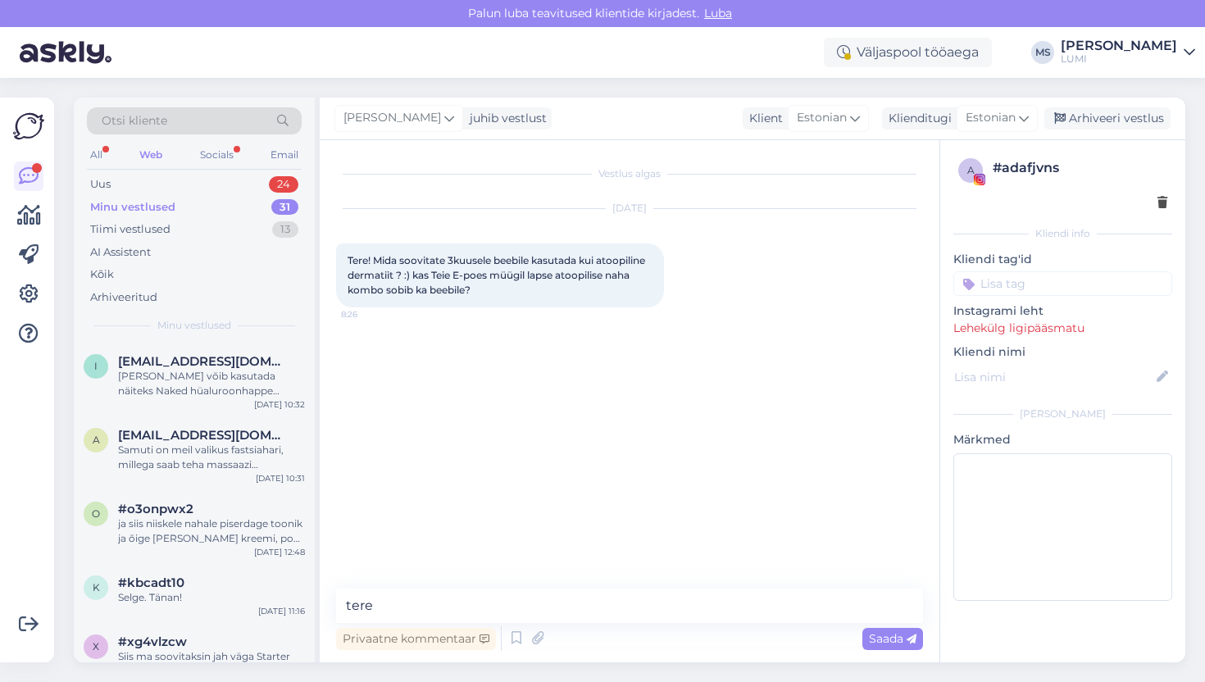
click at [147, 214] on div "Minu vestlused" at bounding box center [132, 207] width 85 height 16
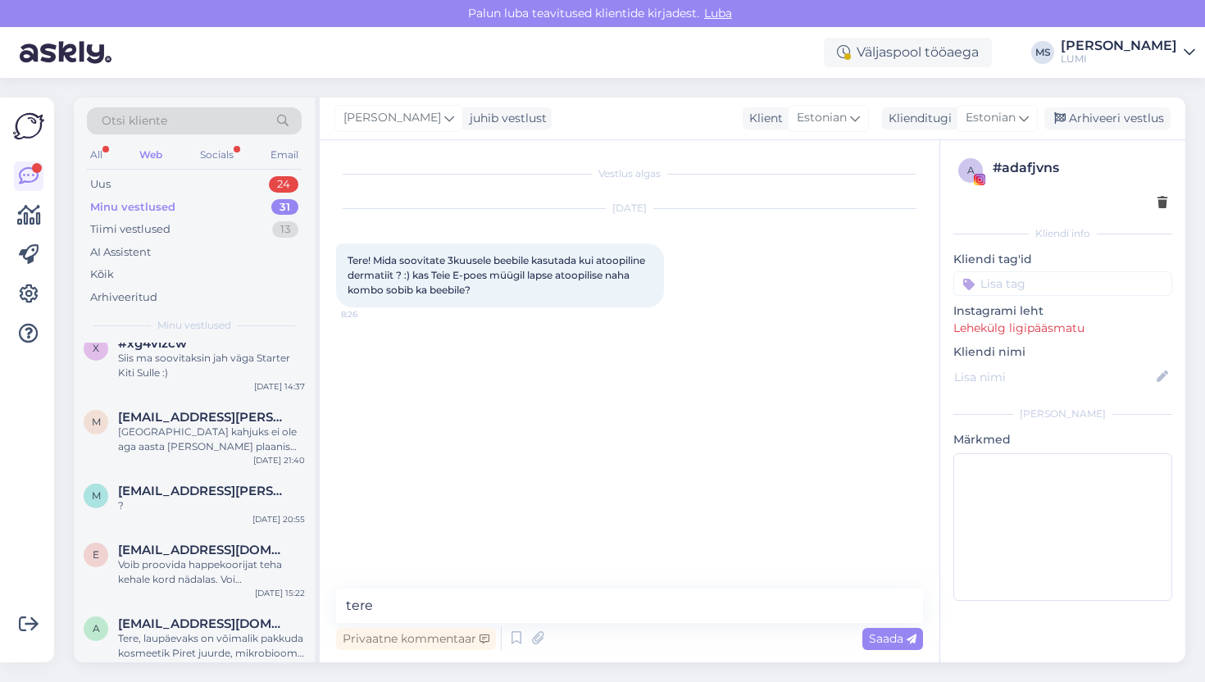
scroll to position [304, 0]
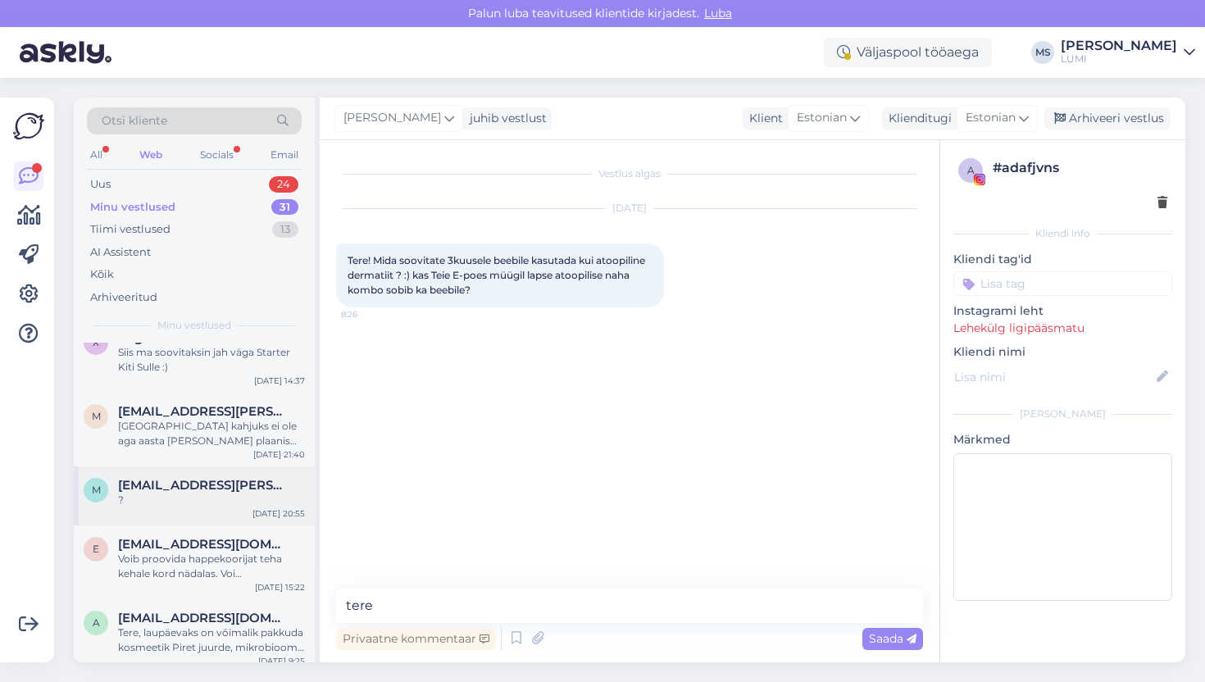
click at [179, 491] on span "[EMAIL_ADDRESS][PERSON_NAME][DOMAIN_NAME]" at bounding box center [203, 485] width 171 height 15
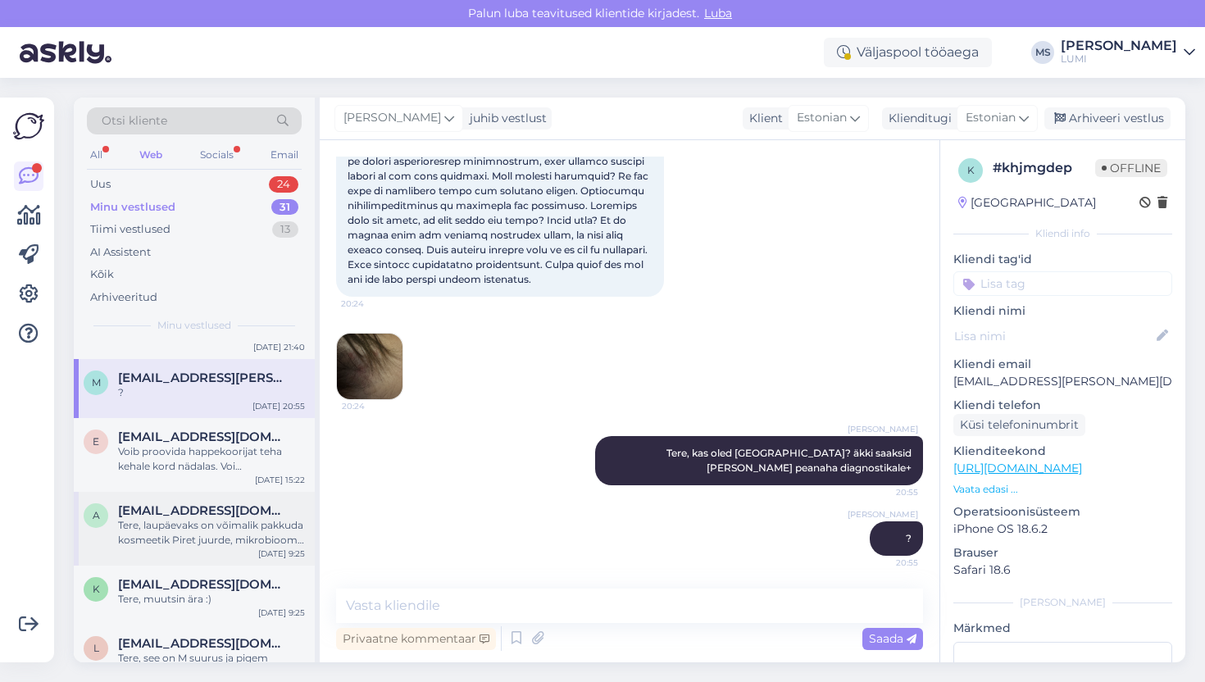
scroll to position [441, 0]
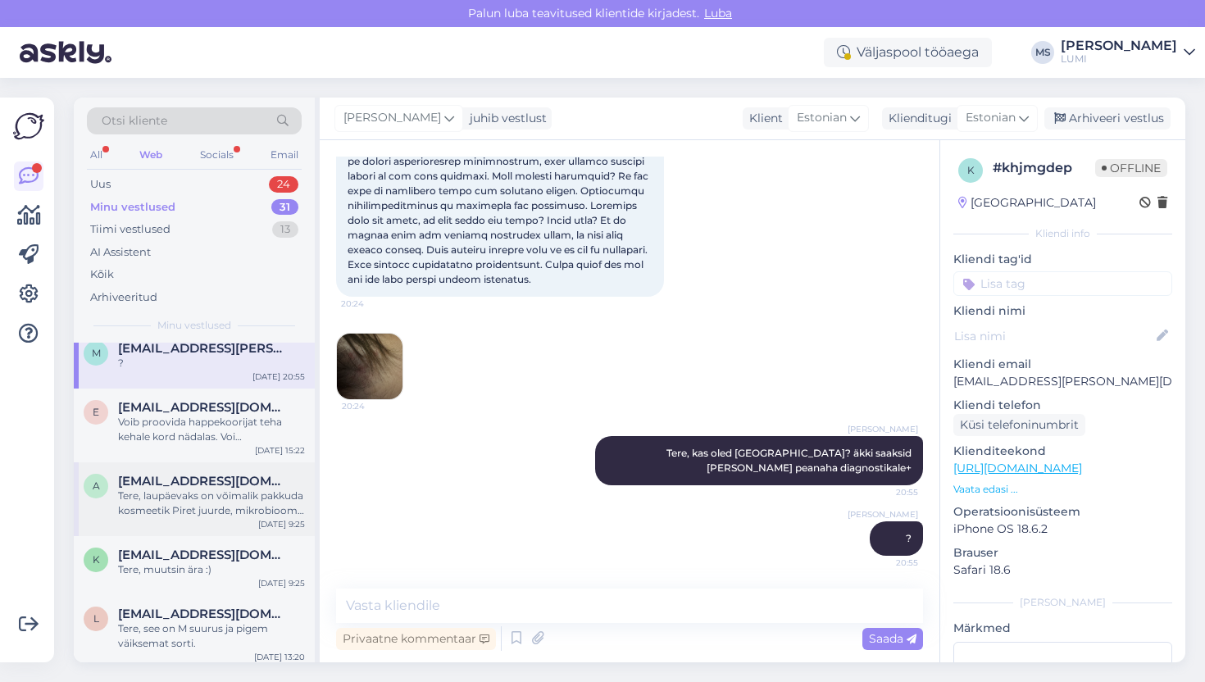
click at [173, 576] on div "Tere, muutsin ära :)" at bounding box center [211, 569] width 187 height 15
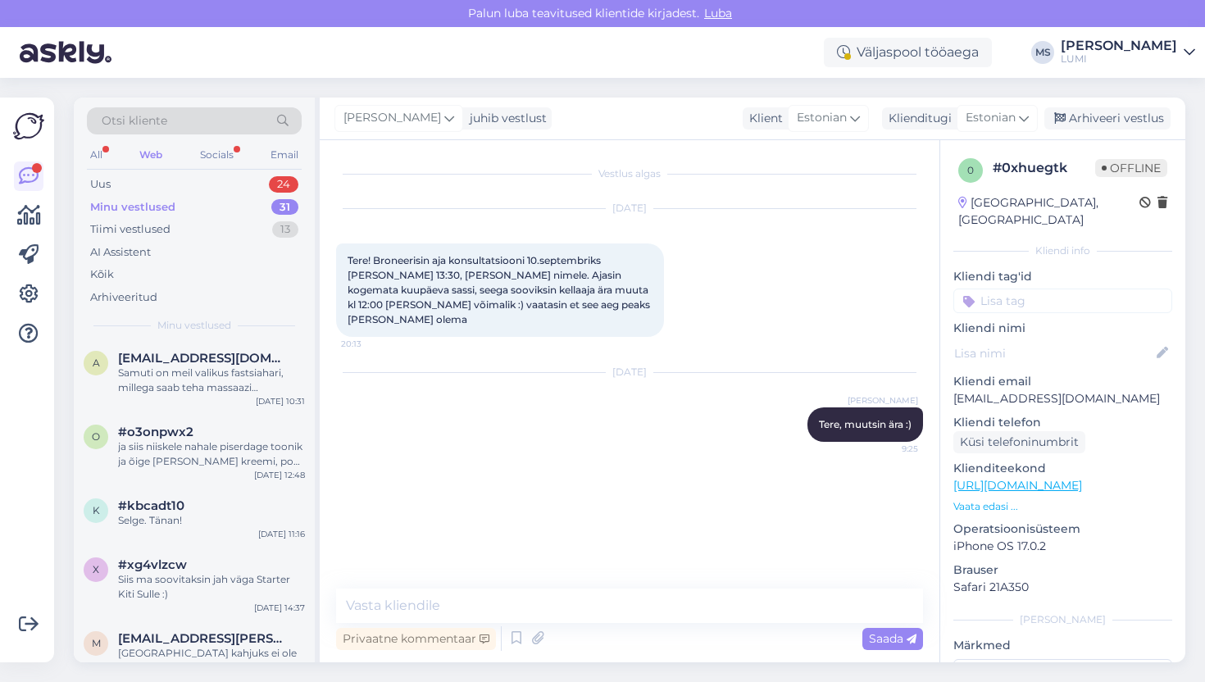
scroll to position [0, 0]
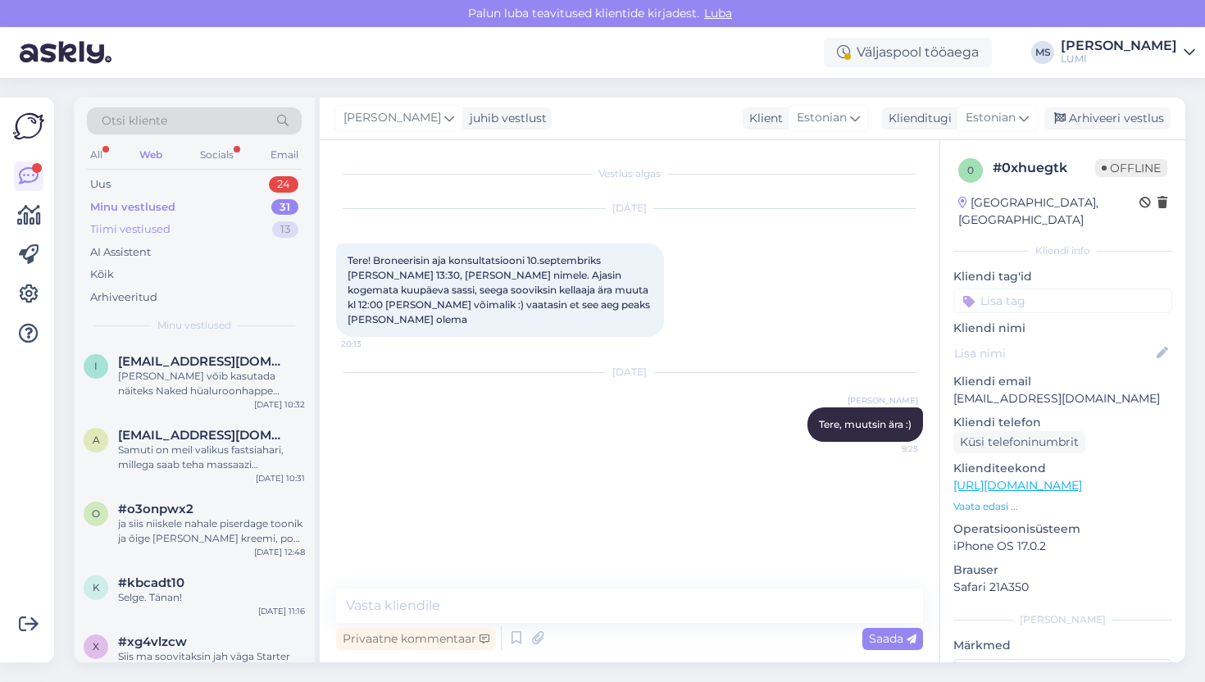
click at [155, 221] on div "Tiimi vestlused" at bounding box center [130, 229] width 80 height 16
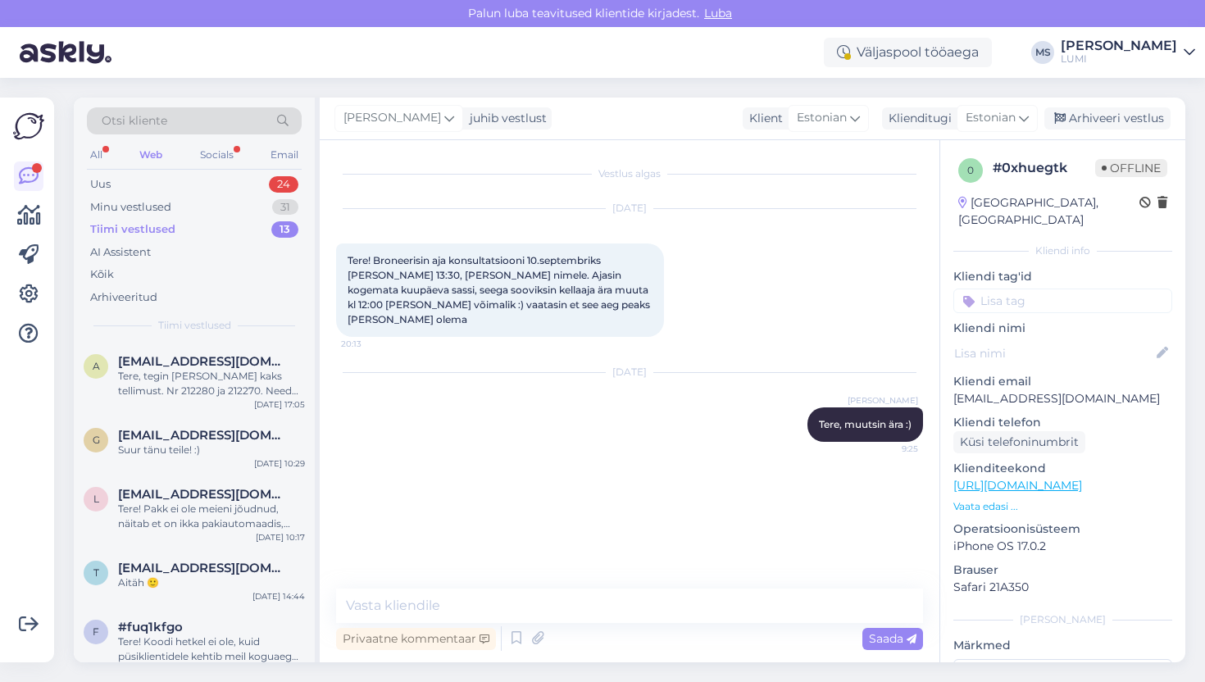
click at [159, 230] on div "Tiimi vestlused" at bounding box center [132, 229] width 85 height 16
click at [113, 276] on div "Kõik" at bounding box center [194, 274] width 215 height 23
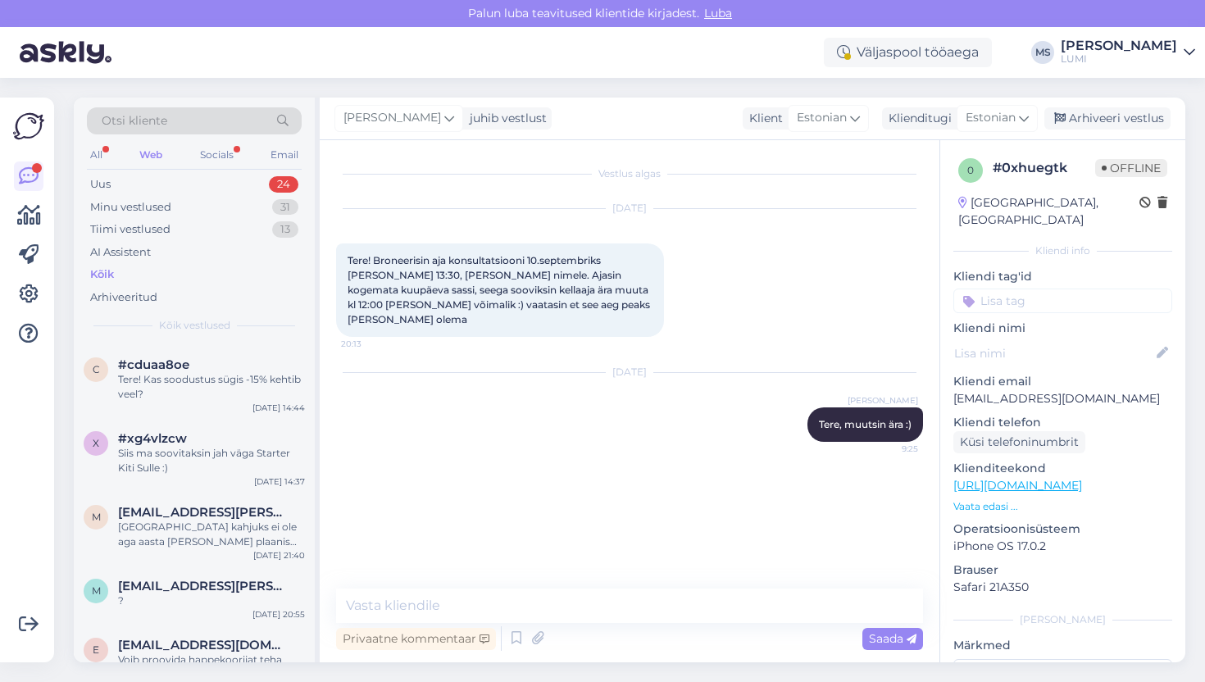
scroll to position [352, 0]
click at [211, 466] on div "Siis ma soovitaksin jah väga Starter Kiti Sulle :)" at bounding box center [211, 460] width 187 height 30
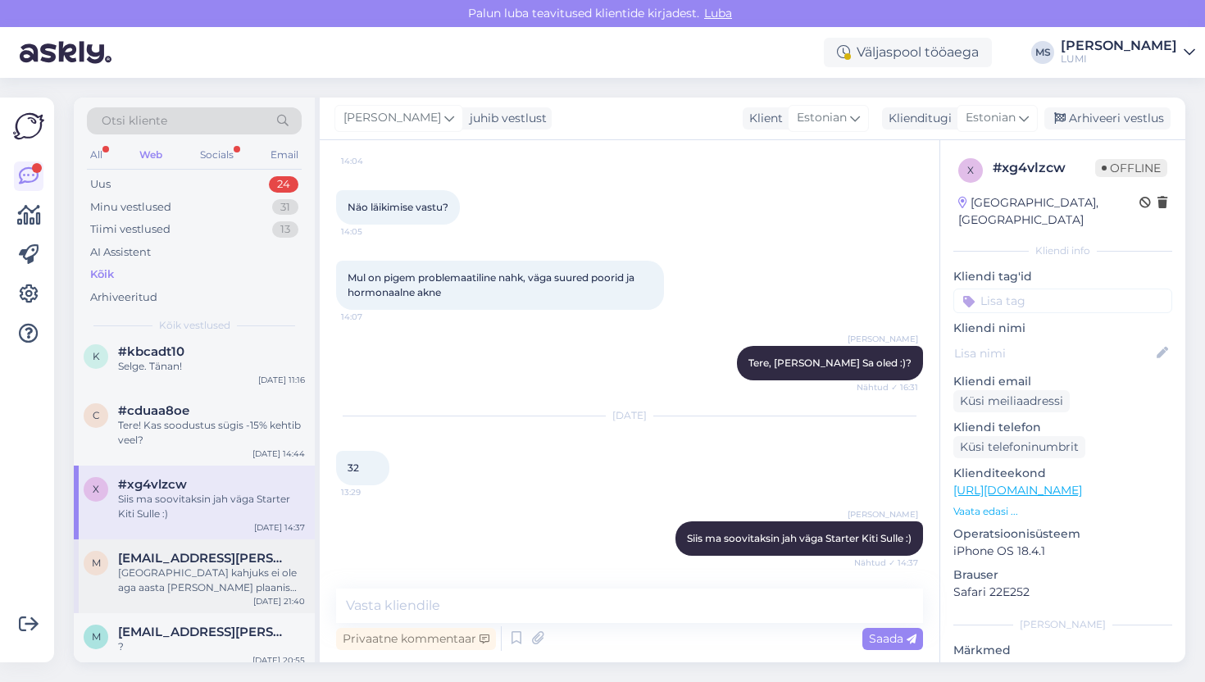
scroll to position [0, 0]
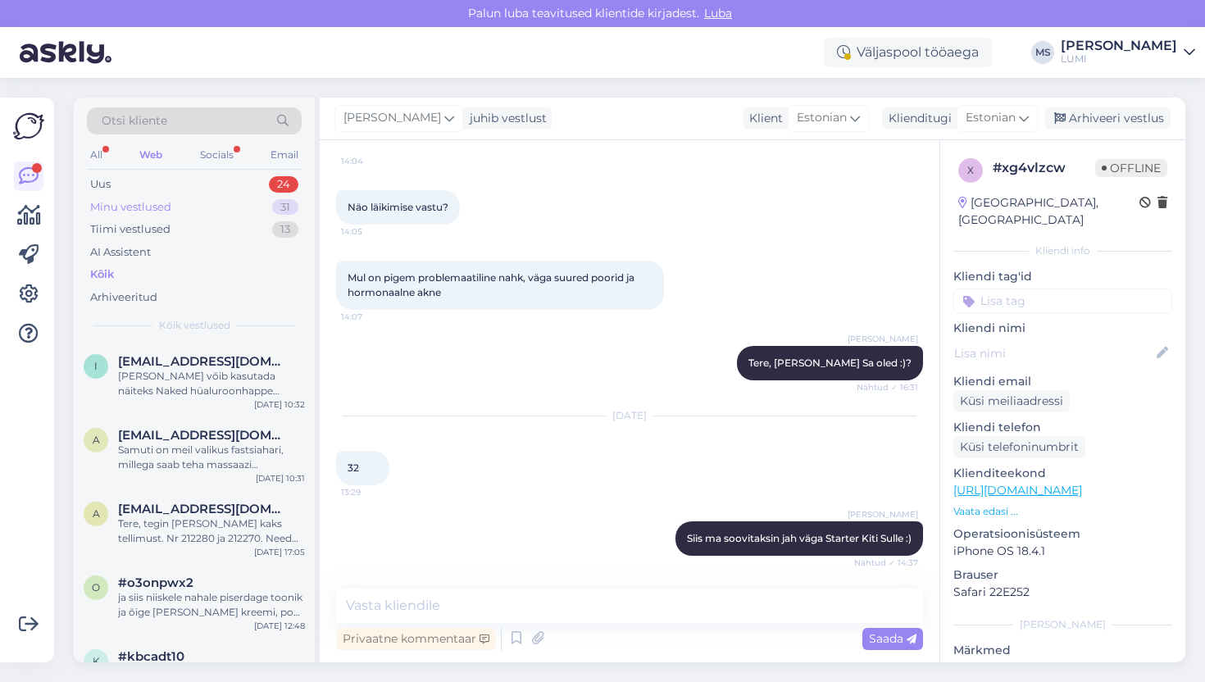
click at [143, 207] on div "Minu vestlused" at bounding box center [130, 207] width 81 height 16
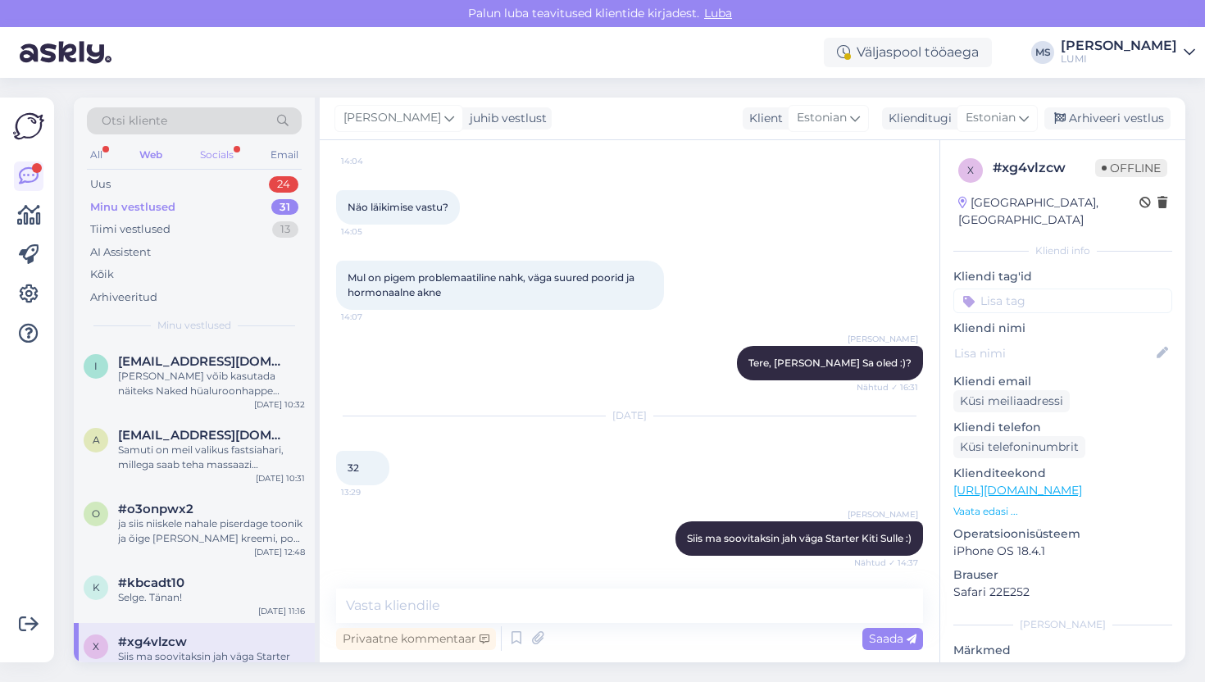
click at [212, 148] on div "Socials" at bounding box center [217, 154] width 40 height 21
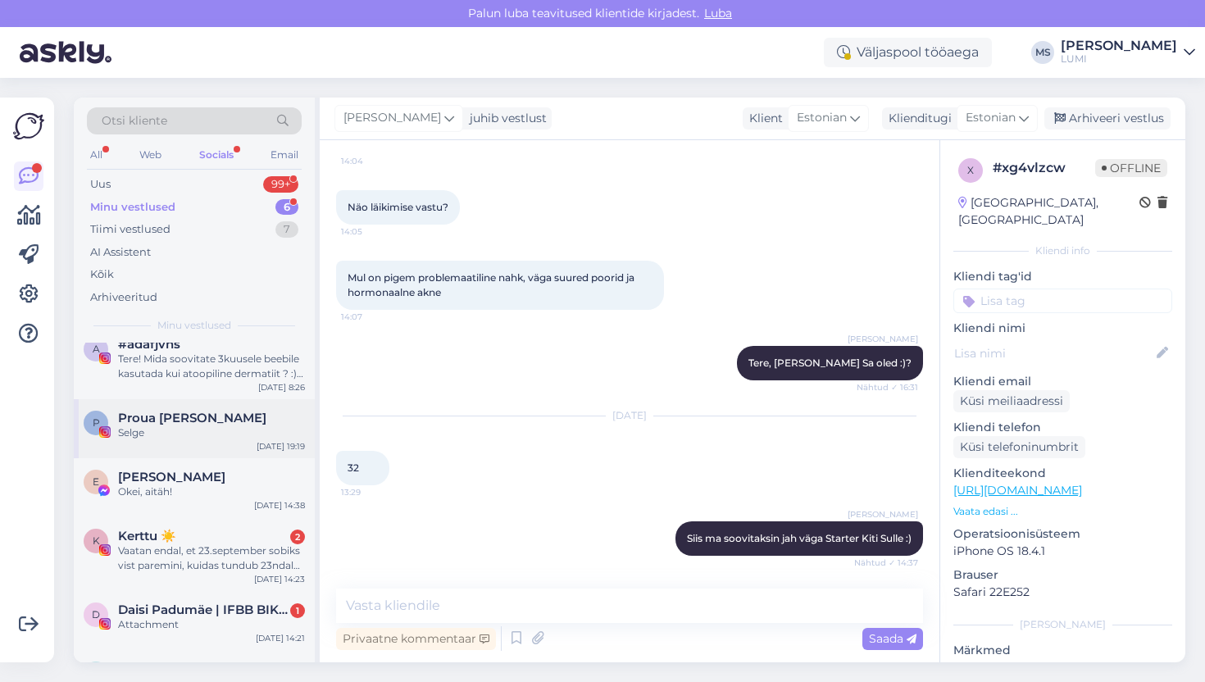
scroll to position [18, 0]
click at [214, 532] on div "Kerttu ☀️ 2" at bounding box center [211, 535] width 187 height 15
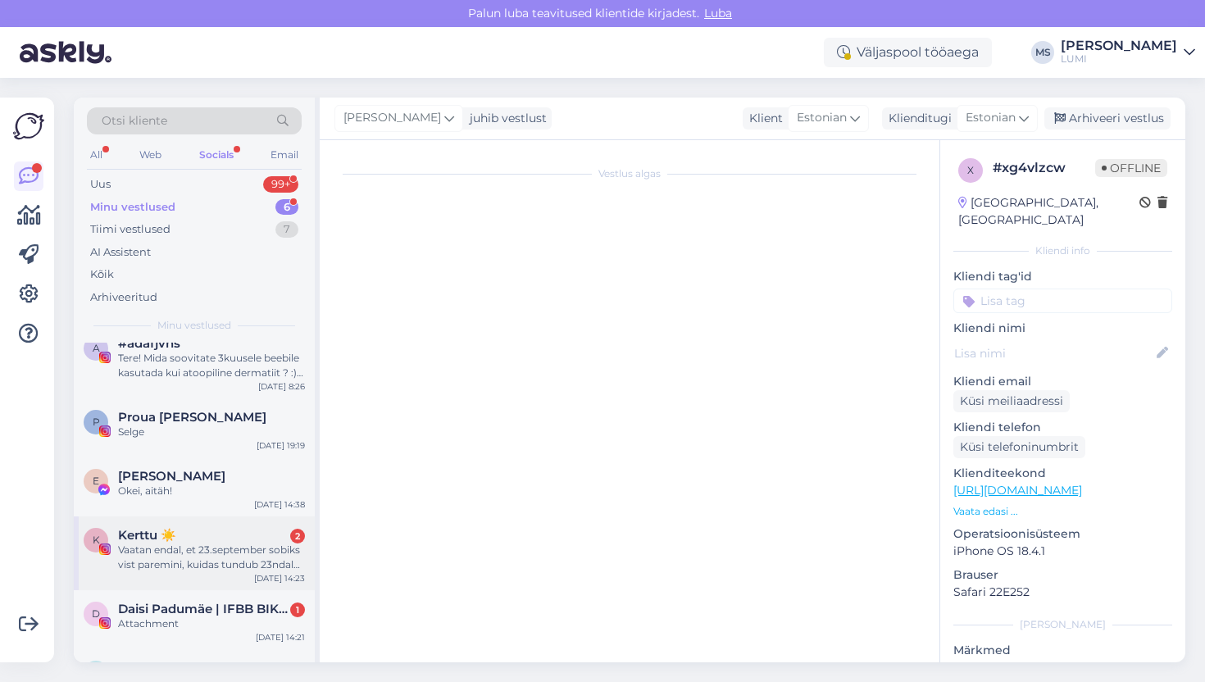
scroll to position [2805, 0]
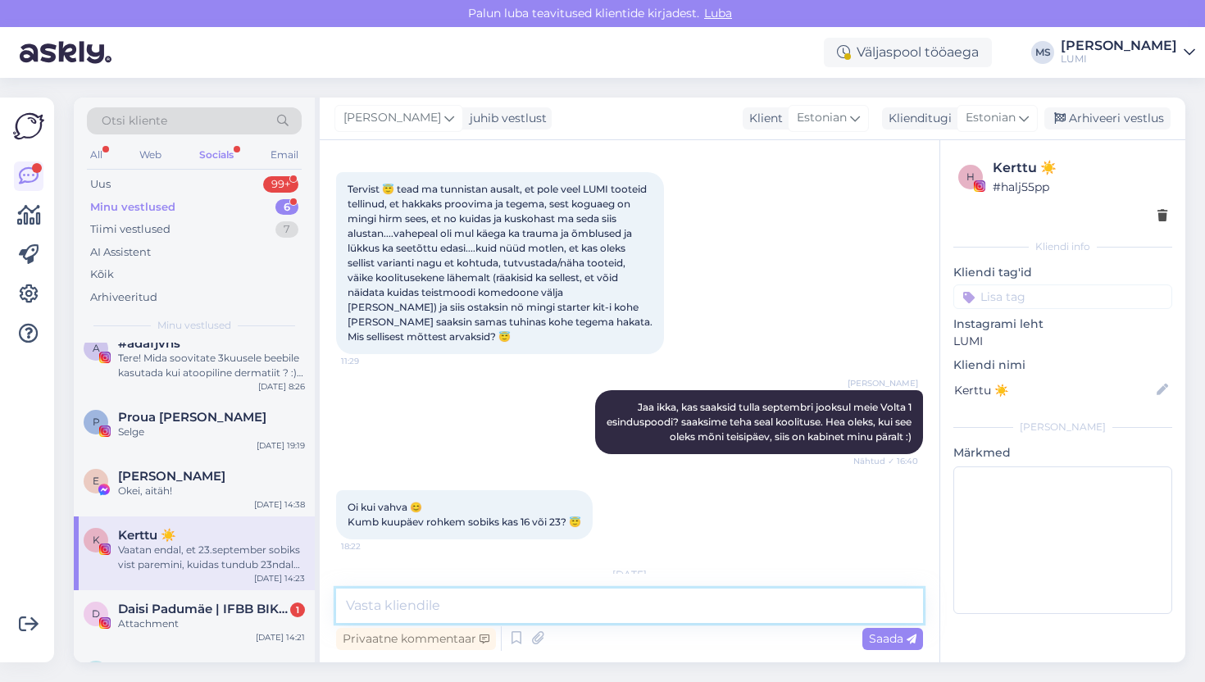
click at [420, 599] on textarea at bounding box center [629, 606] width 587 height 34
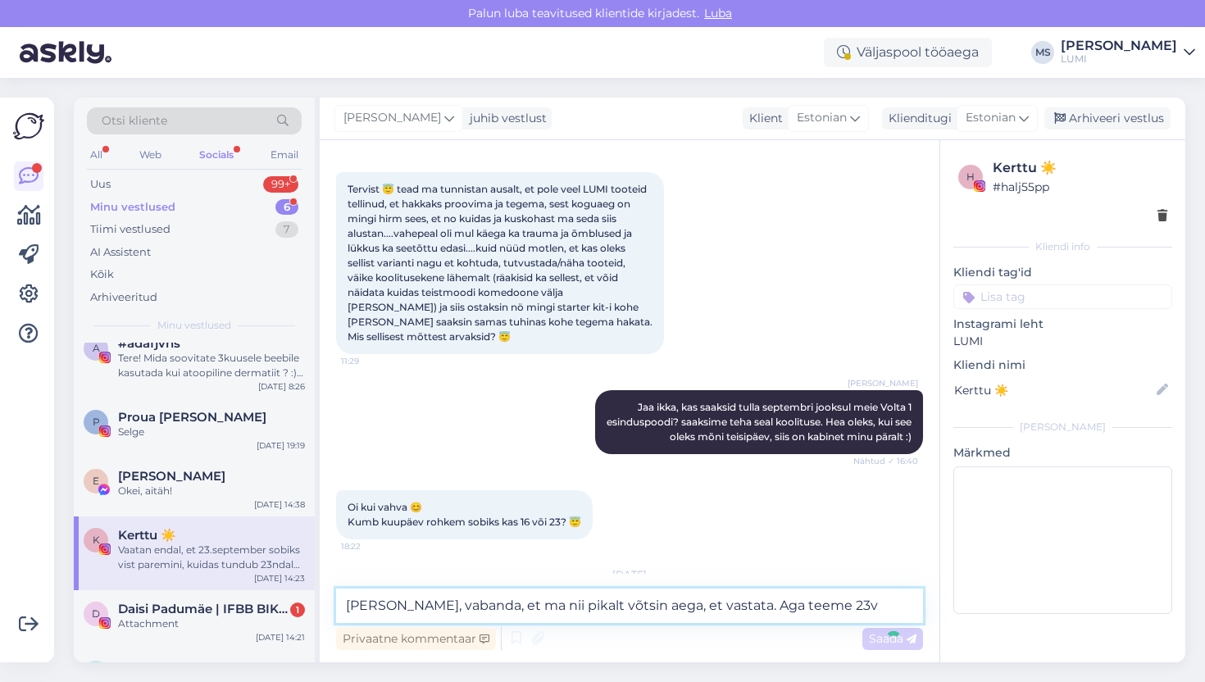
type textarea "[PERSON_NAME], vabanda, et ma nii pikalt võtsin aega, et vastata. Aga teeme 23"
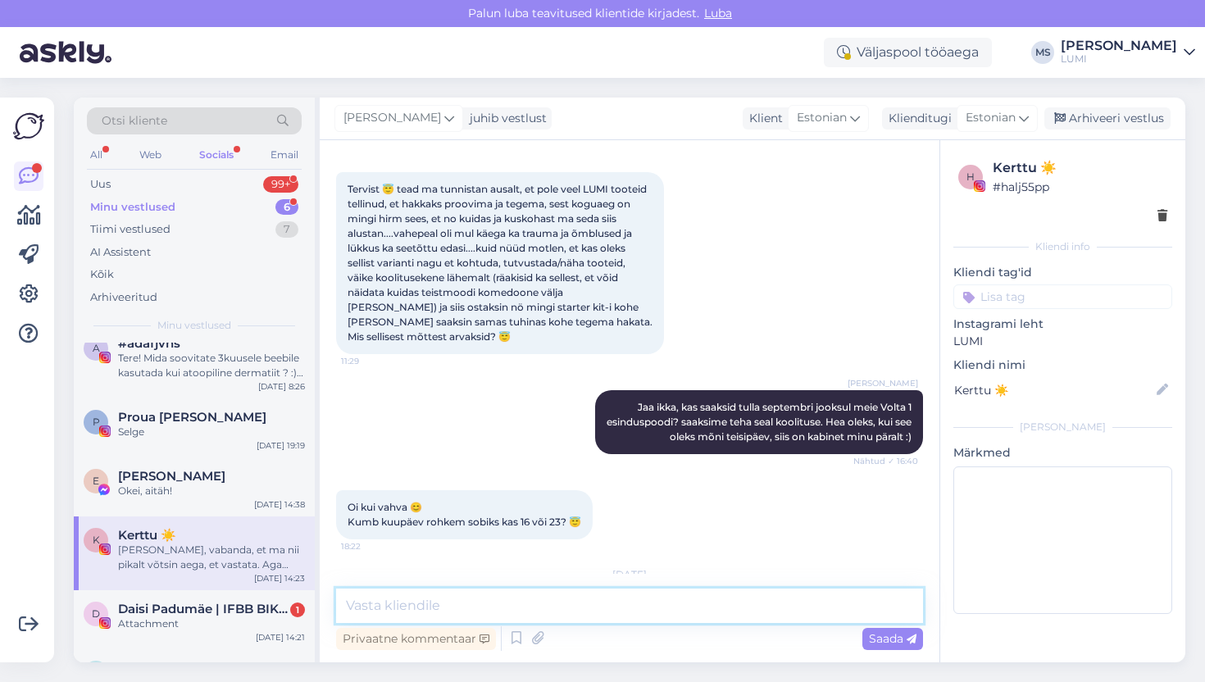
scroll to position [2924, 0]
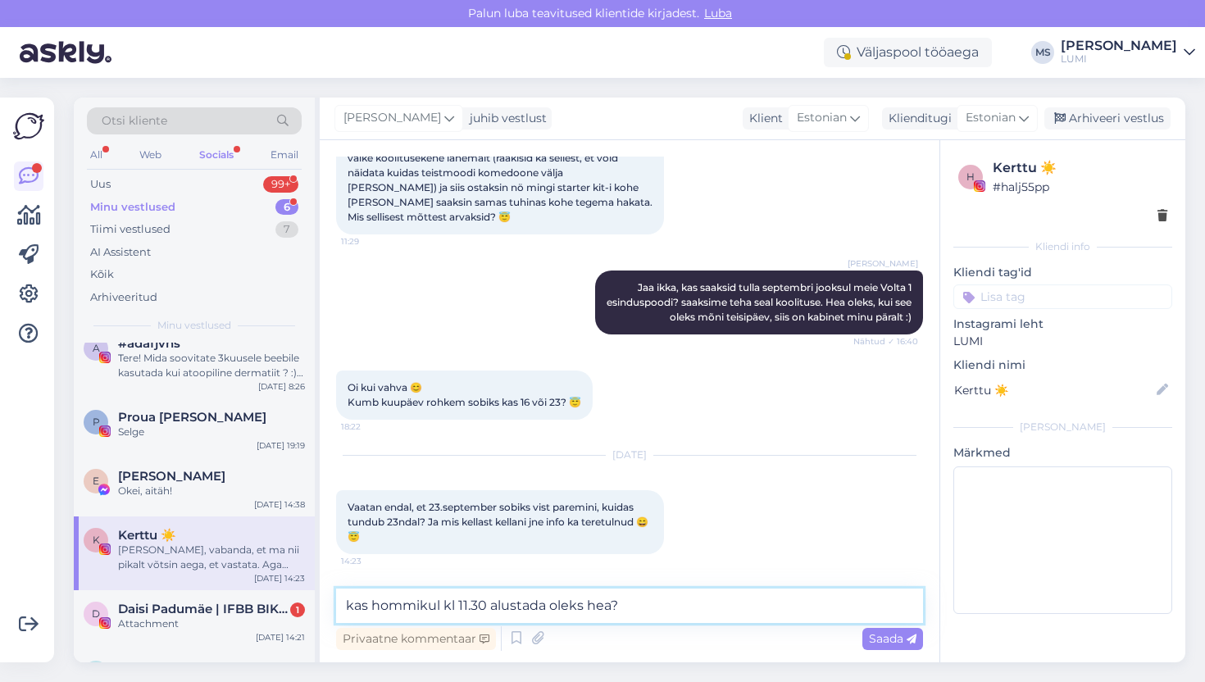
type textarea "kas hommikul kl 11.30 alustada oleks hea?"
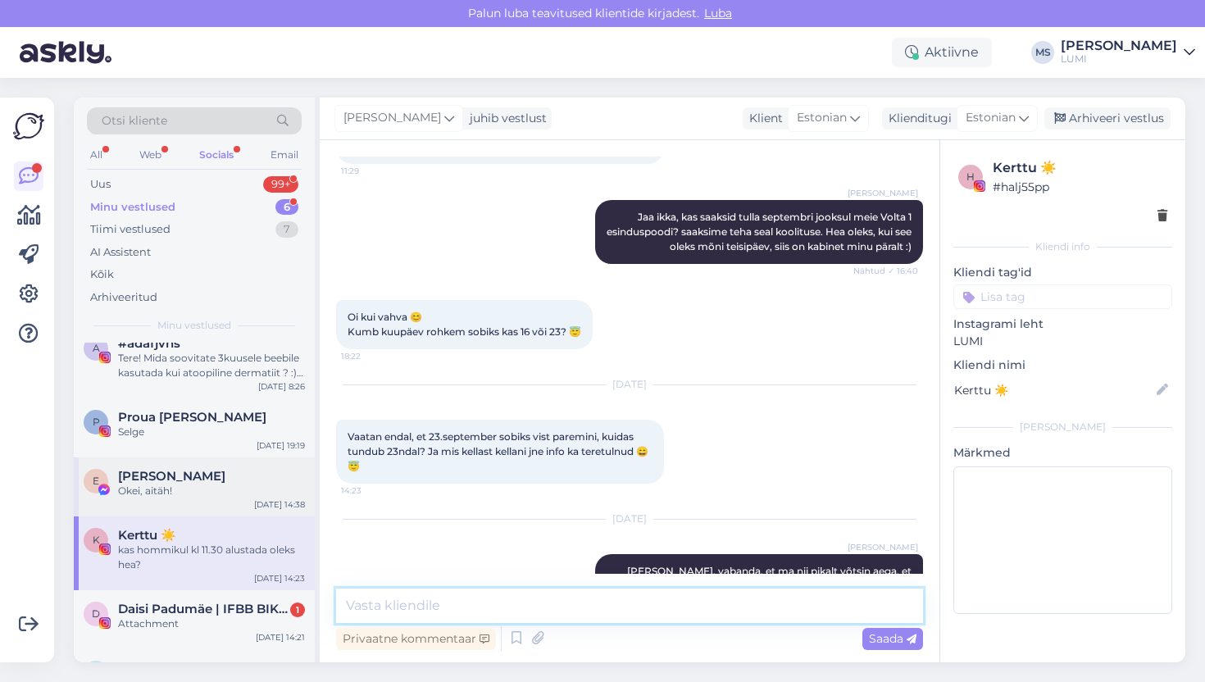
scroll to position [0, 0]
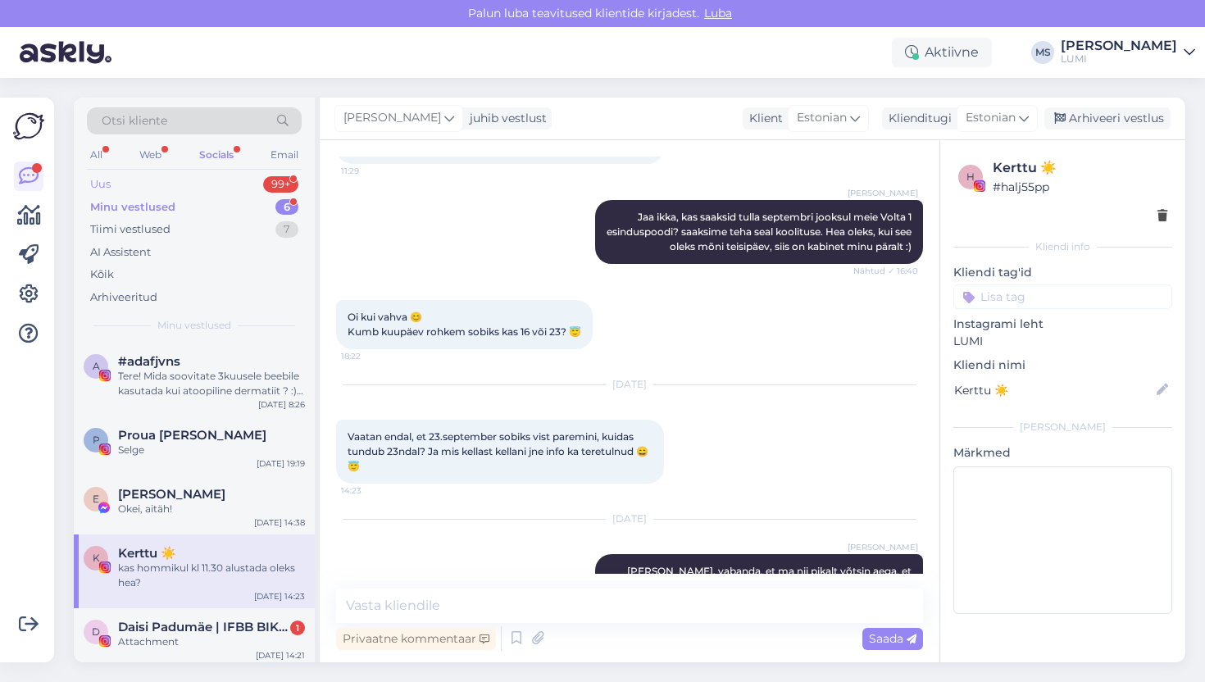
click at [144, 186] on div "Uus 99+" at bounding box center [194, 184] width 215 height 23
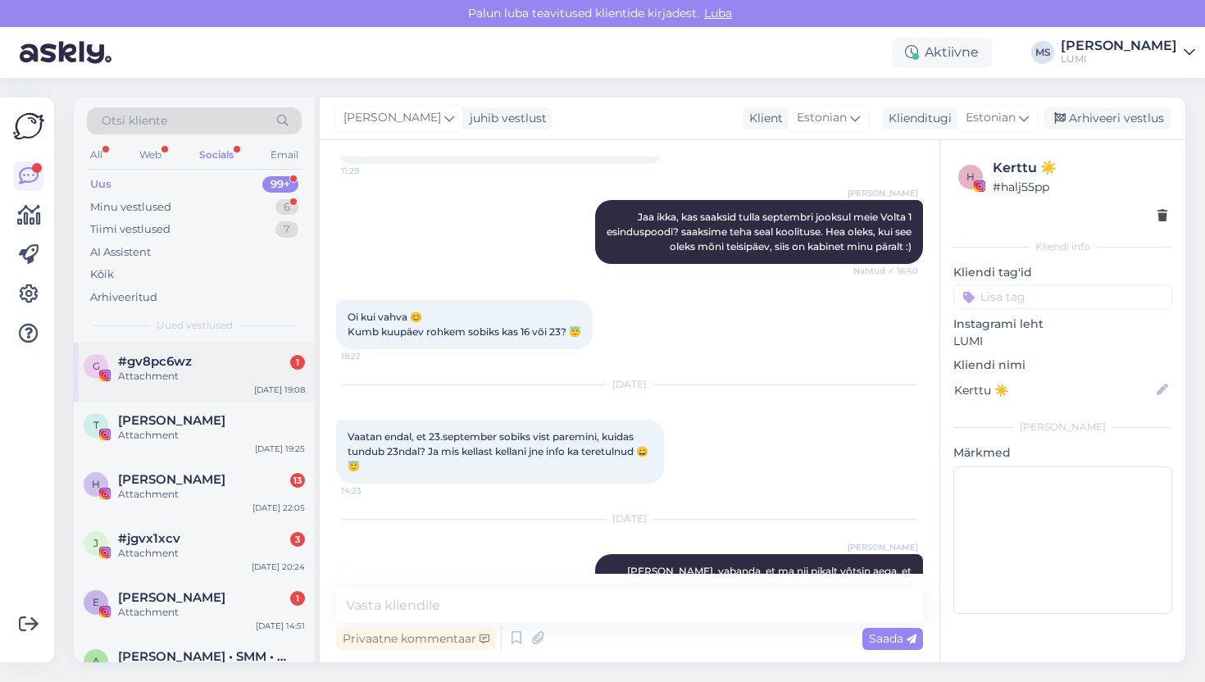
click at [208, 373] on div "Attachment" at bounding box center [211, 376] width 187 height 15
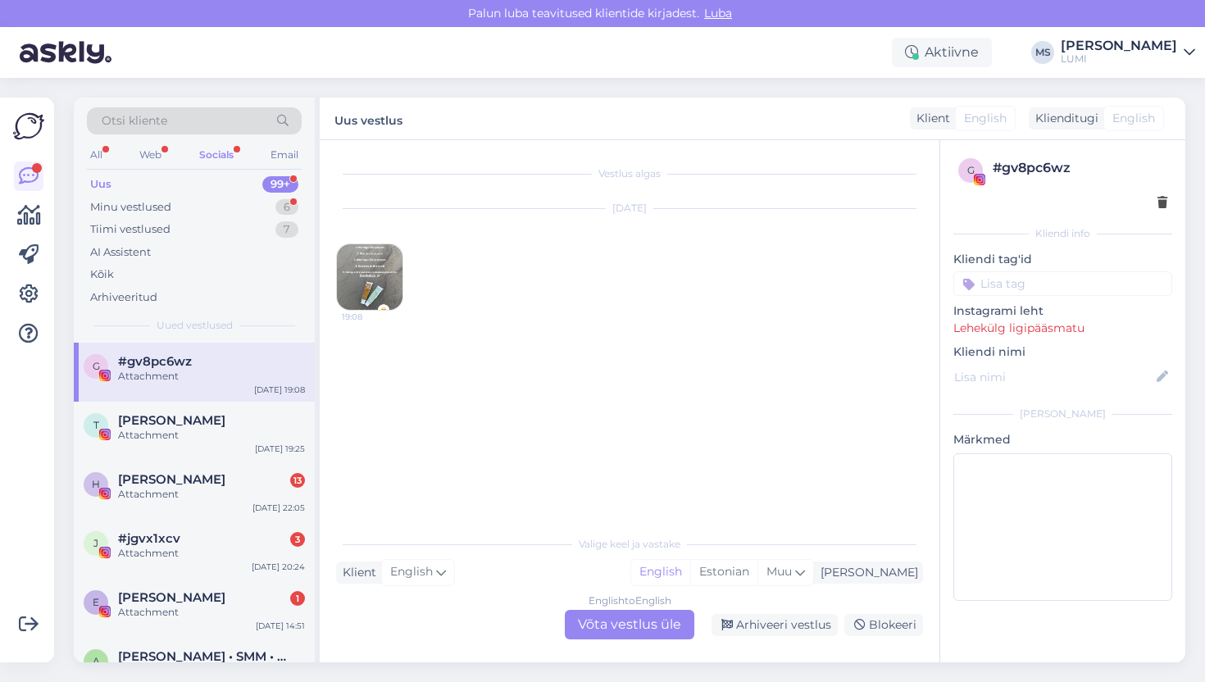
click at [373, 266] on img at bounding box center [370, 277] width 66 height 66
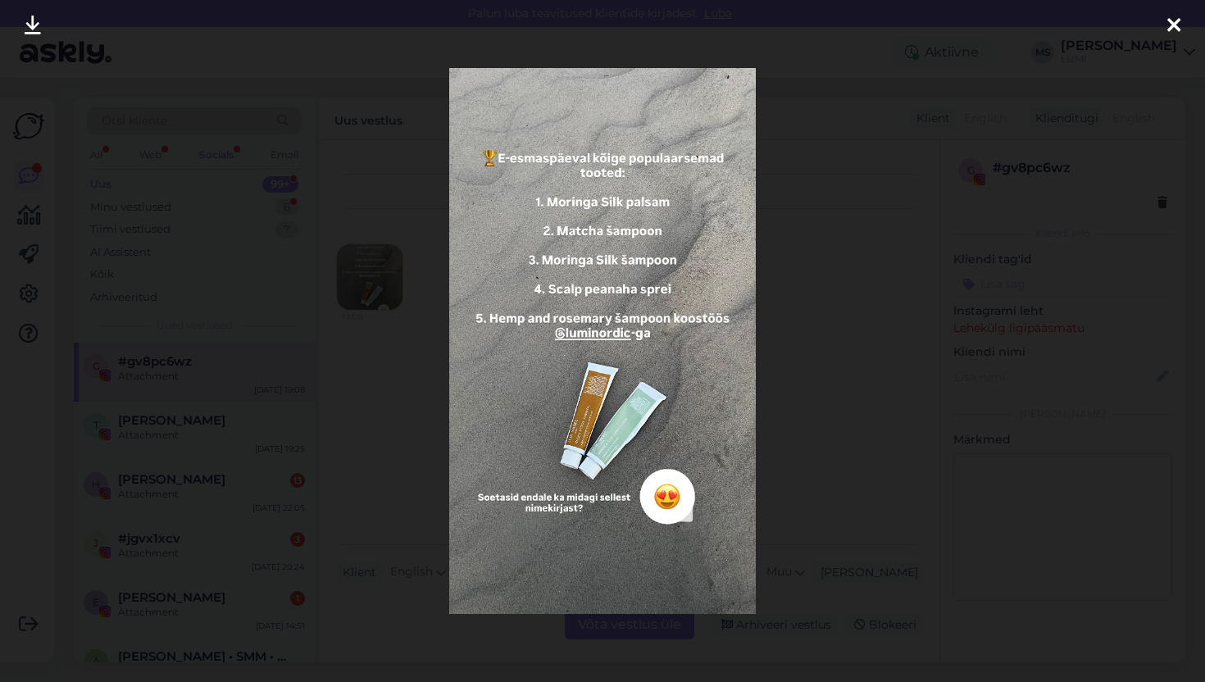
click at [1180, 27] on icon at bounding box center [1173, 26] width 13 height 21
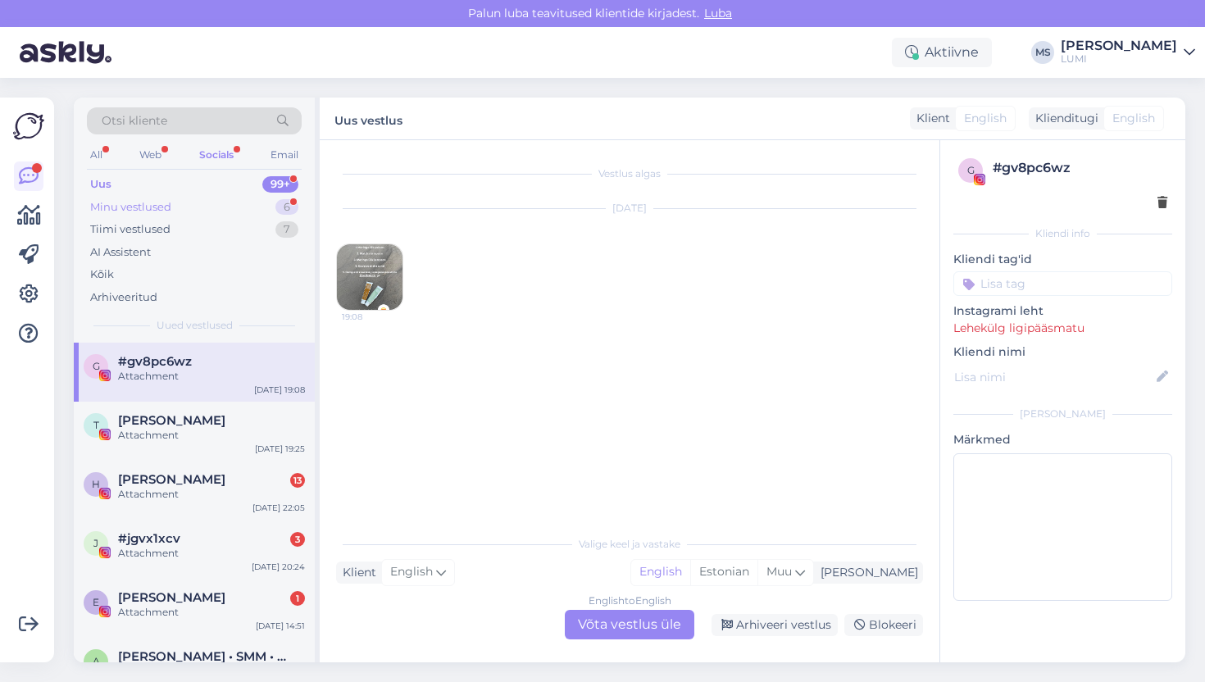
click at [183, 210] on div "Minu vestlused 6" at bounding box center [194, 207] width 215 height 23
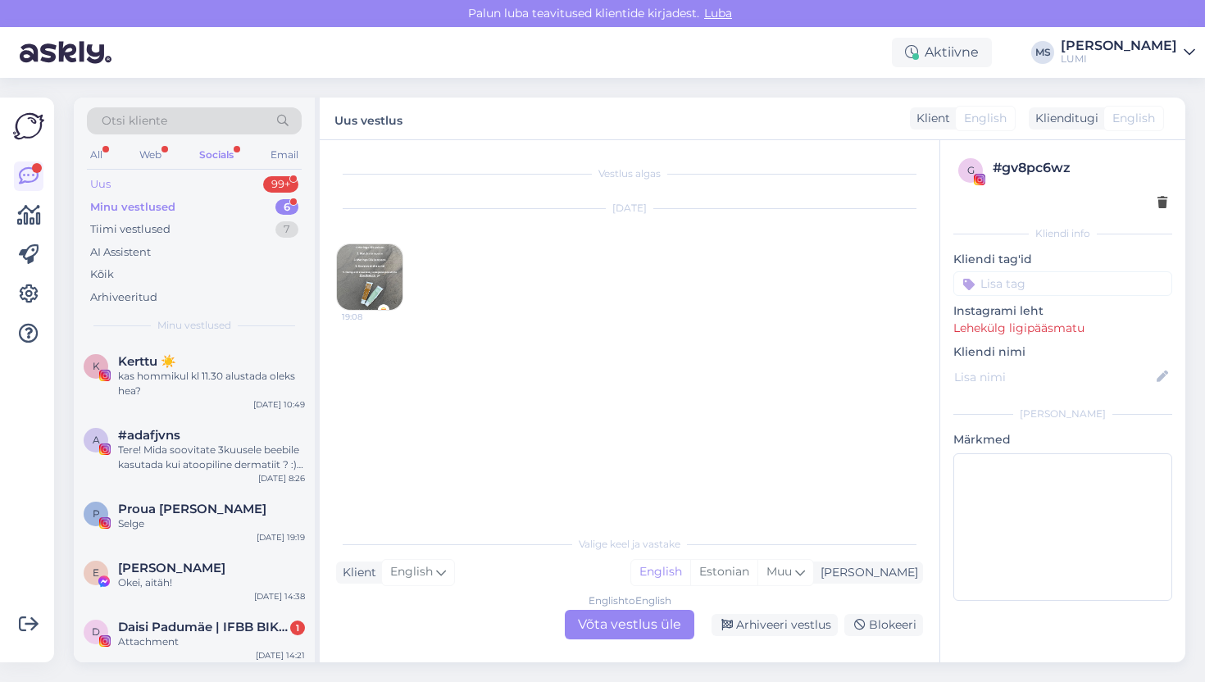
click at [176, 187] on div "Uus 99+" at bounding box center [194, 184] width 215 height 23
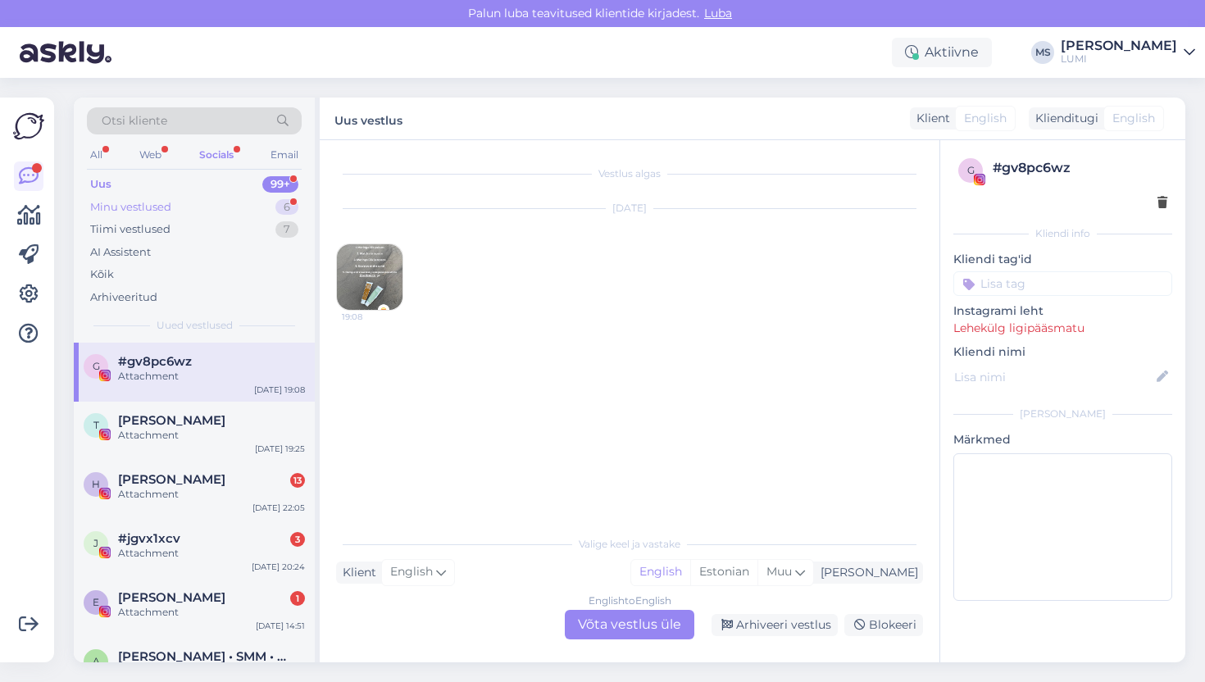
click at [162, 214] on div "Minu vestlused" at bounding box center [130, 207] width 81 height 16
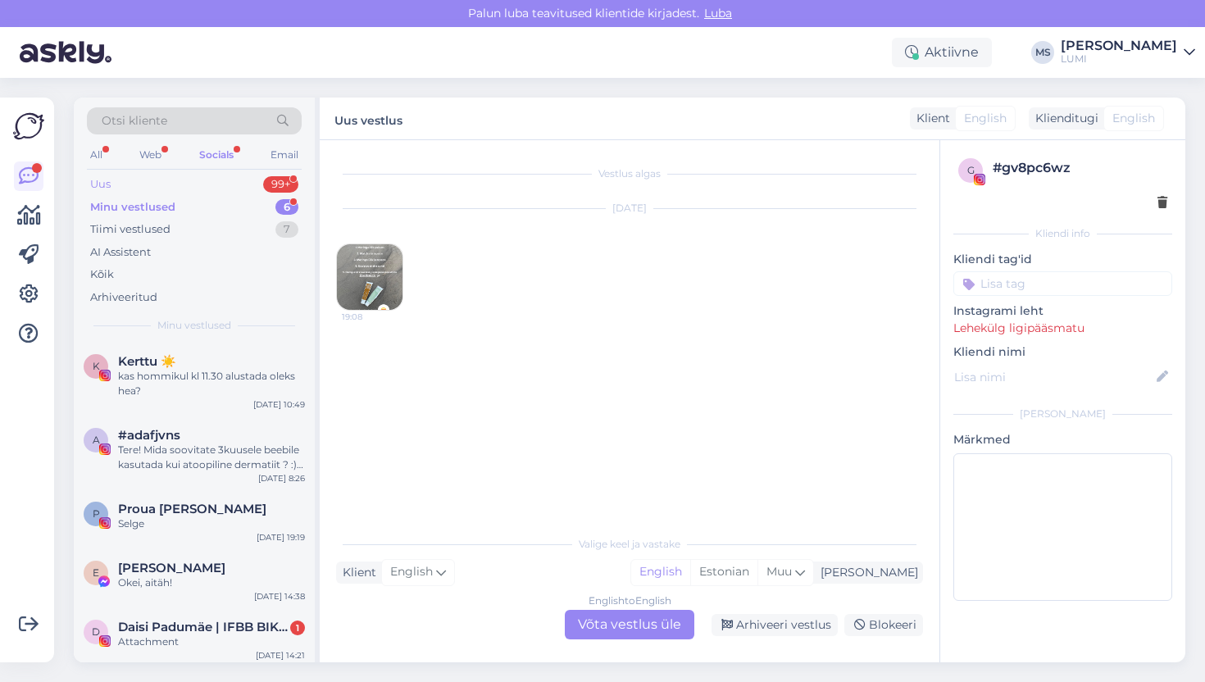
click at [161, 179] on div "Uus 99+" at bounding box center [194, 184] width 215 height 23
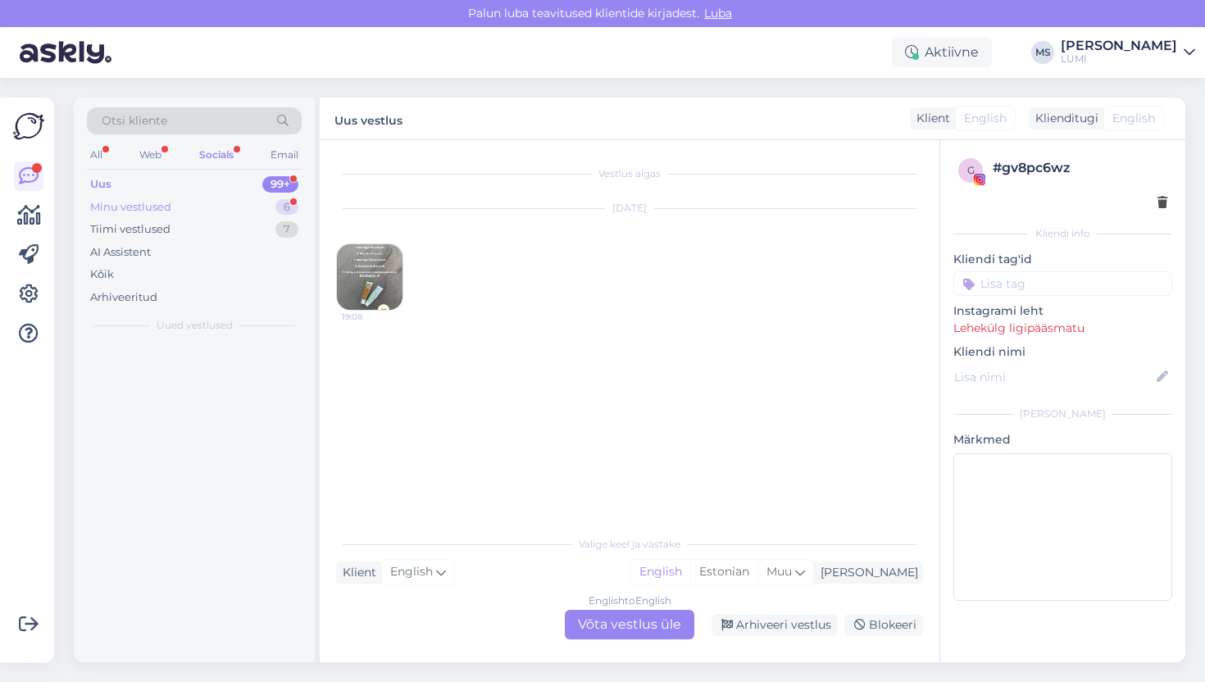
click at [95, 204] on div "Minu vestlused" at bounding box center [130, 207] width 81 height 16
click at [109, 179] on div "Uus" at bounding box center [100, 184] width 20 height 16
click at [109, 179] on div "Uus" at bounding box center [100, 184] width 21 height 16
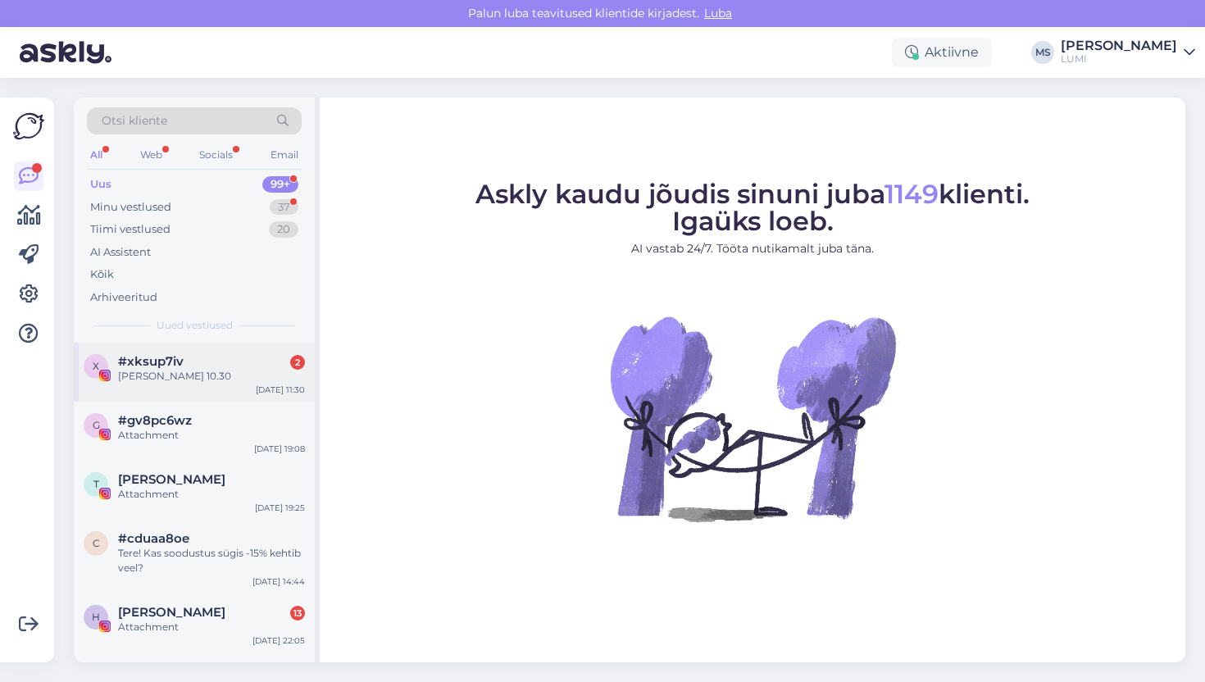
click at [185, 384] on div "x #xksup7iv 2 Rong jõuab 10.30 [DATE] 11:30" at bounding box center [194, 372] width 241 height 59
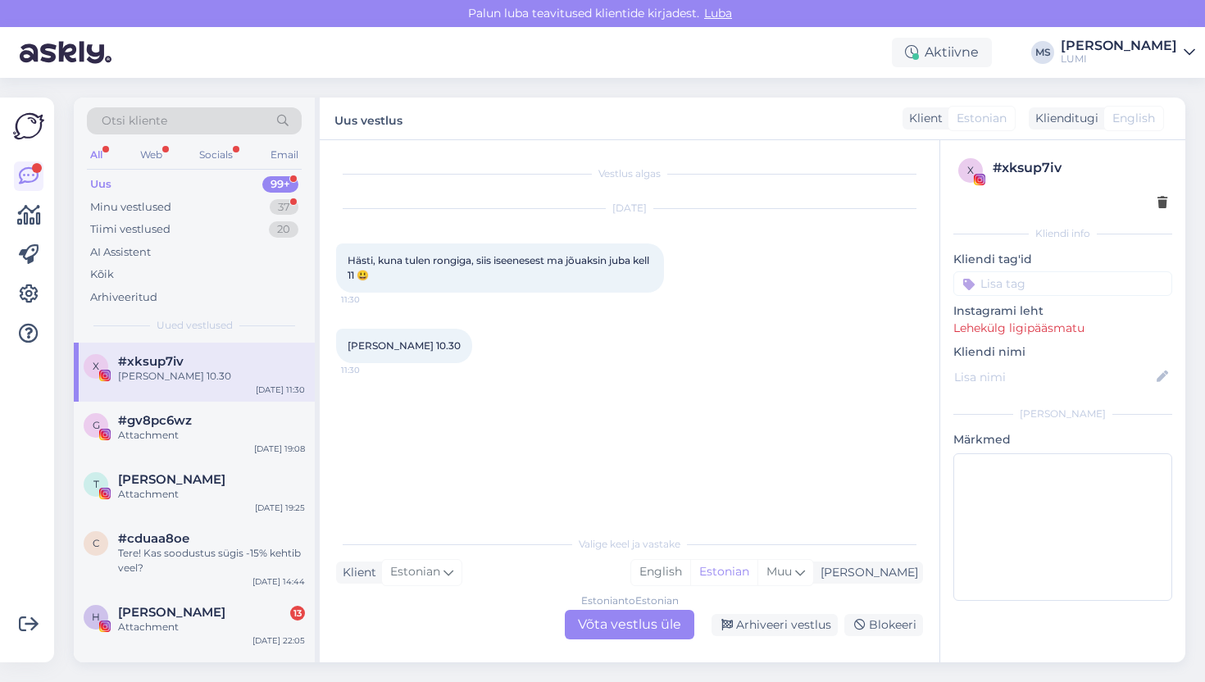
click at [616, 615] on div "Estonian to Estonian Võta vestlus üle" at bounding box center [630, 625] width 130 height 30
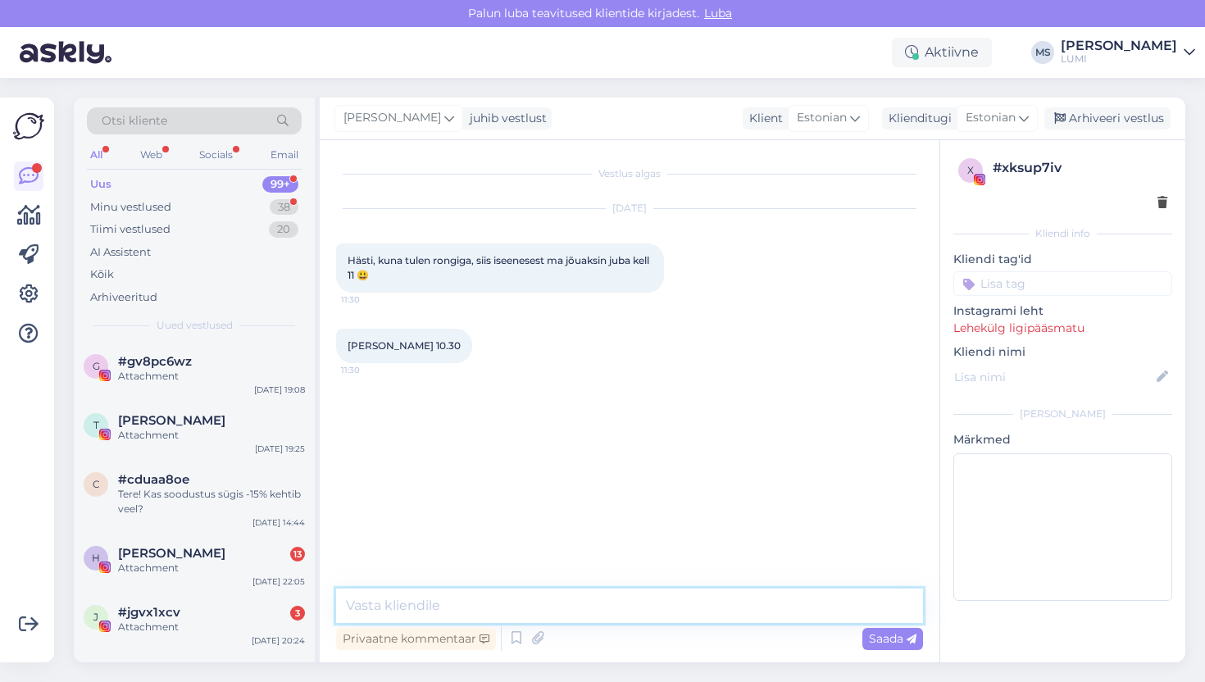
click at [628, 597] on textarea at bounding box center [629, 606] width 587 height 34
type textarea "<"
type textarea "aa ok, aga teeme siis 23. sept kl 11"
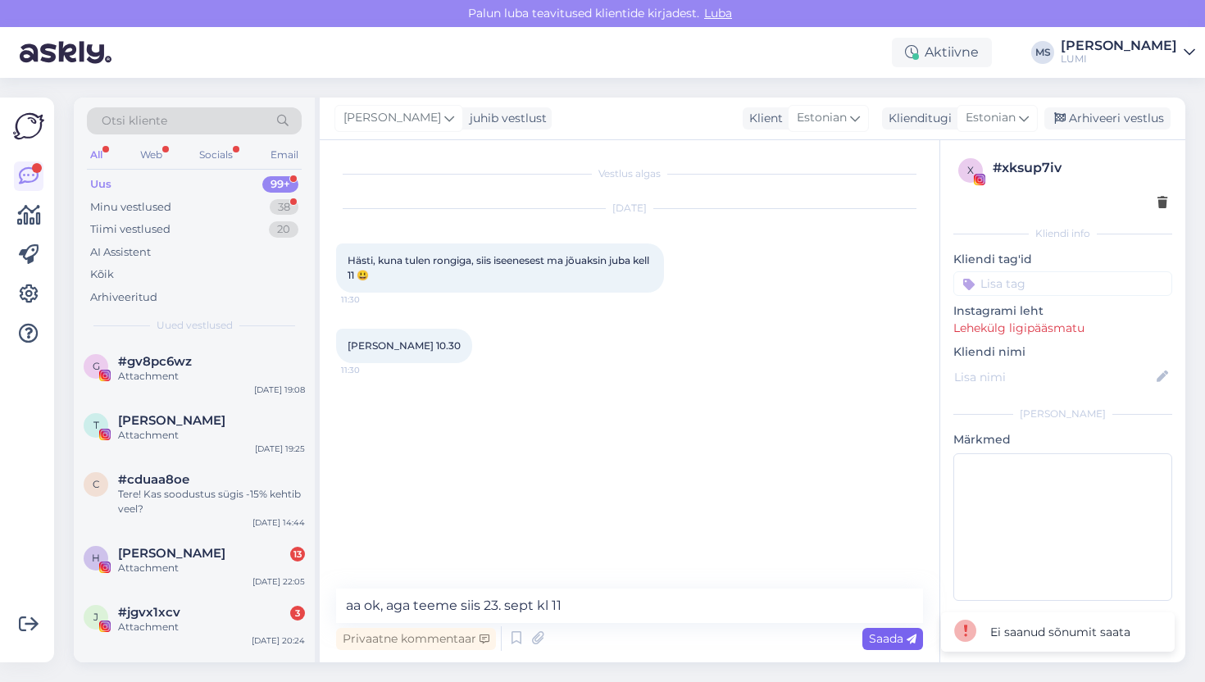
click at [885, 645] on div "Saada" at bounding box center [892, 639] width 61 height 22
